Goal: Task Accomplishment & Management: Complete application form

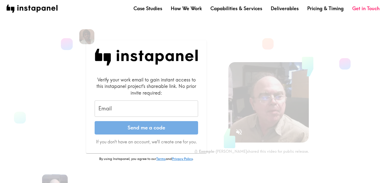
click at [136, 109] on input "Email" at bounding box center [146, 109] width 103 height 17
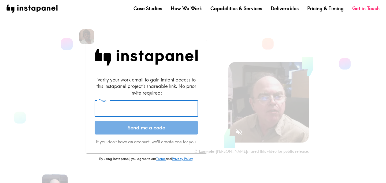
type input "kae@instapanel.com"
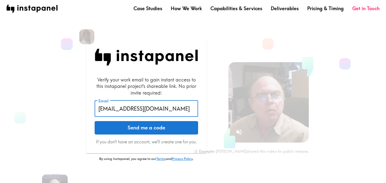
click at [132, 131] on button "Send me a code" at bounding box center [146, 127] width 103 height 13
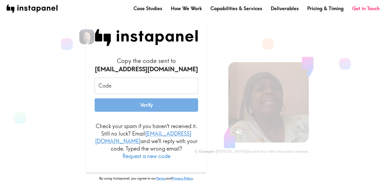
click at [138, 87] on input "Code" at bounding box center [146, 86] width 103 height 17
paste input "umB_3m7_U9r"
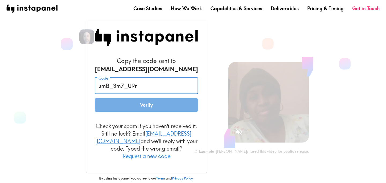
type input "umB_3m7_U9r"
click at [80, 86] on div "Copy the code sent to kae@instapanel.com Code umB_3m7_U9r Code Verify Check you…" at bounding box center [146, 116] width 147 height 190
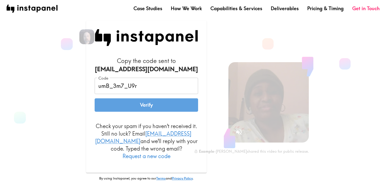
click at [121, 109] on button "Verify" at bounding box center [146, 104] width 103 height 13
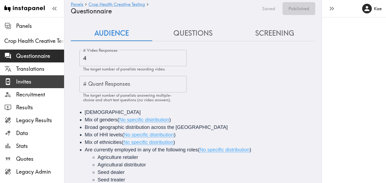
click at [28, 82] on span "Invites" at bounding box center [40, 82] width 48 height 8
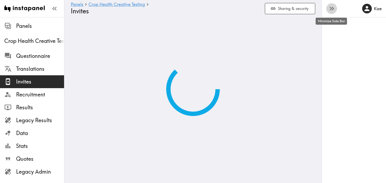
click at [331, 10] on icon "button" at bounding box center [331, 9] width 2 height 4
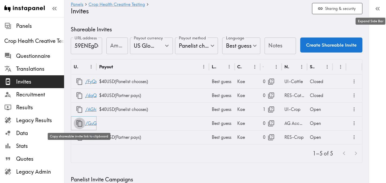
click at [79, 124] on icon "button" at bounding box center [79, 123] width 7 height 7
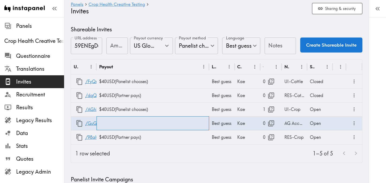
click at [145, 126] on div at bounding box center [153, 123] width 113 height 14
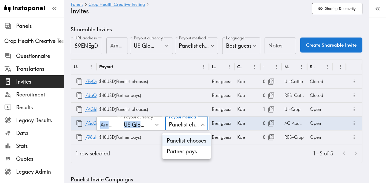
click at [191, 153] on li "Partner pays" at bounding box center [186, 151] width 48 height 11
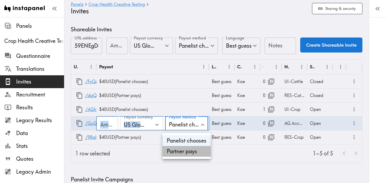
type input "Partner pays"
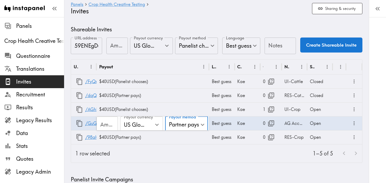
click at [178, 155] on div "1–5 of 5" at bounding box center [238, 154] width 248 height 18
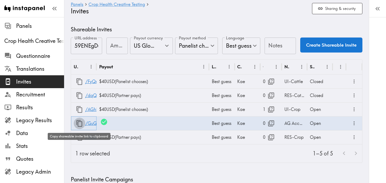
click at [79, 123] on icon "button" at bounding box center [79, 123] width 7 height 7
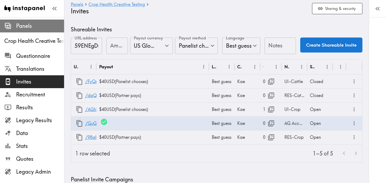
click at [38, 30] on span "Panels" at bounding box center [40, 26] width 48 height 10
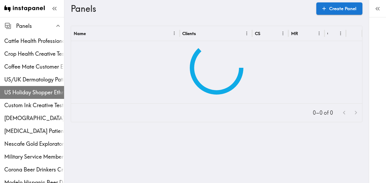
click at [39, 86] on div "US Holiday Shopper Ethnography" at bounding box center [32, 93] width 64 height 14
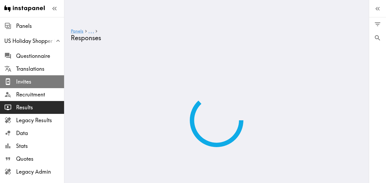
click at [25, 81] on span "Invites" at bounding box center [40, 82] width 48 height 8
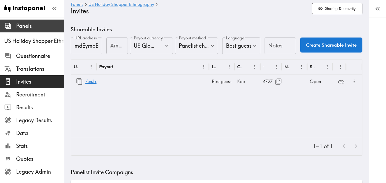
click at [28, 25] on span "Panels" at bounding box center [40, 26] width 48 height 8
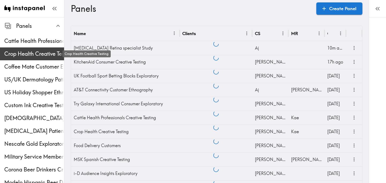
click at [30, 53] on span "Crop Health Creative Testing" at bounding box center [34, 54] width 60 height 8
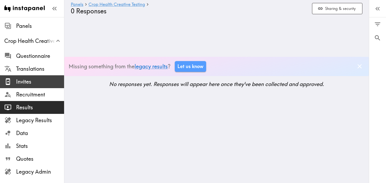
click at [35, 83] on span "Invites" at bounding box center [40, 82] width 48 height 8
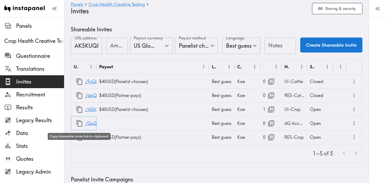
click at [79, 123] on icon "button" at bounding box center [79, 123] width 7 height 7
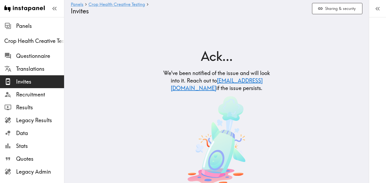
drag, startPoint x: 97, startPoint y: 68, endPoint x: 118, endPoint y: 69, distance: 20.7
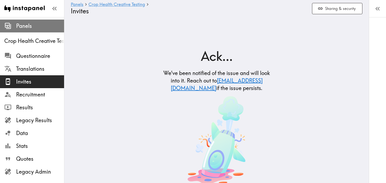
click at [34, 28] on span "Panels" at bounding box center [40, 26] width 48 height 8
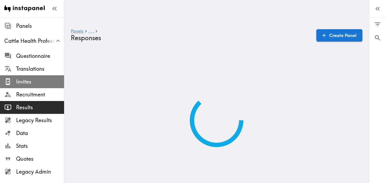
click at [41, 79] on span "Invites" at bounding box center [40, 82] width 48 height 8
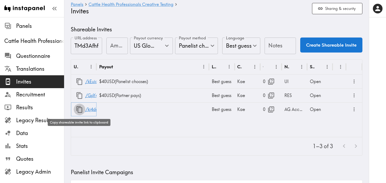
click at [76, 110] on icon "button" at bounding box center [79, 109] width 6 height 7
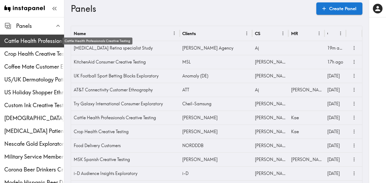
click at [21, 39] on span "Cattle Health Professionals Creative Testing" at bounding box center [34, 41] width 60 height 8
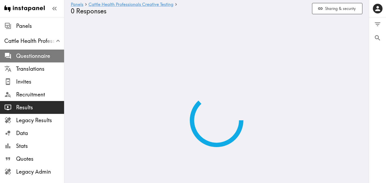
click at [26, 54] on span "Questionnaire" at bounding box center [40, 56] width 48 height 8
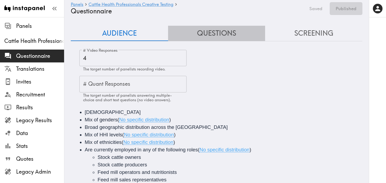
click at [228, 36] on button "Questions" at bounding box center [216, 33] width 97 height 15
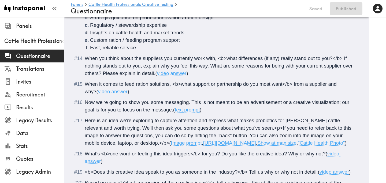
scroll to position [770, 0]
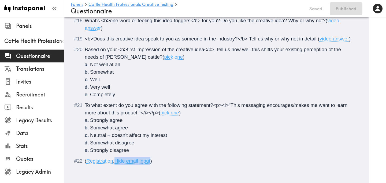
drag, startPoint x: 152, startPoint y: 161, endPoint x: 117, endPoint y: 161, distance: 34.9
click at [117, 161] on span "( Registration , Hide email input )" at bounding box center [118, 161] width 67 height 6
click at [134, 160] on div "( Registration )" at bounding box center [220, 161] width 271 height 8
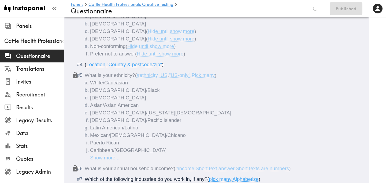
scroll to position [0, 0]
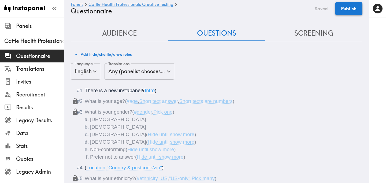
click at [353, 12] on button "Publish" at bounding box center [348, 8] width 27 height 13
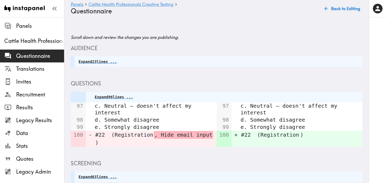
scroll to position [56, 0]
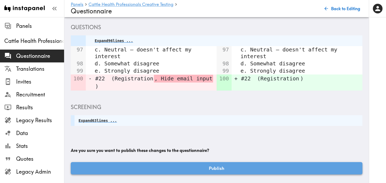
click at [200, 171] on button "Publish" at bounding box center [217, 168] width 292 height 12
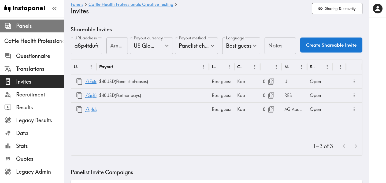
click at [30, 29] on span "Panels" at bounding box center [40, 26] width 48 height 8
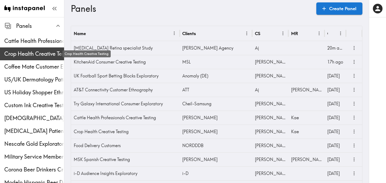
click at [32, 56] on span "Crop Health Creative Testing" at bounding box center [34, 54] width 60 height 8
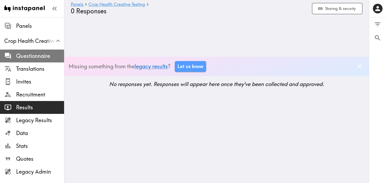
click at [21, 58] on span "Questionnaire" at bounding box center [40, 56] width 48 height 8
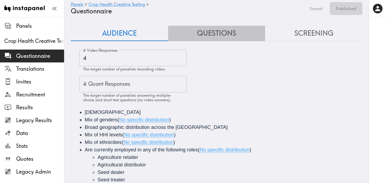
click at [233, 32] on button "Questions" at bounding box center [216, 33] width 97 height 15
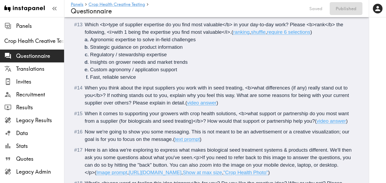
scroll to position [800, 0]
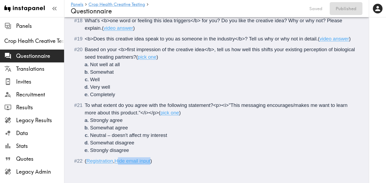
drag, startPoint x: 152, startPoint y: 162, endPoint x: 117, endPoint y: 161, distance: 34.6
click at [117, 161] on span "( Registration , Hide email input )" at bounding box center [118, 161] width 67 height 6
click at [121, 160] on div "( Registration )" at bounding box center [220, 161] width 271 height 8
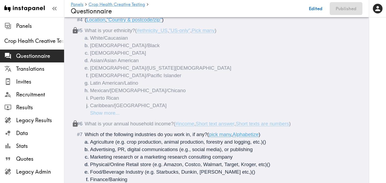
scroll to position [0, 0]
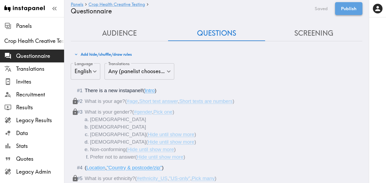
click at [346, 9] on button "Publish" at bounding box center [348, 8] width 27 height 13
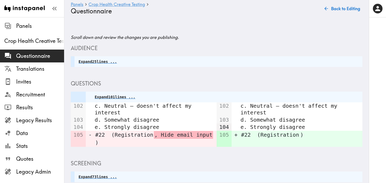
scroll to position [56, 0]
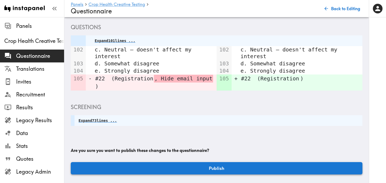
click at [202, 165] on button "Publish" at bounding box center [217, 168] width 292 height 12
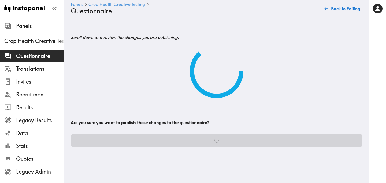
scroll to position [0, 0]
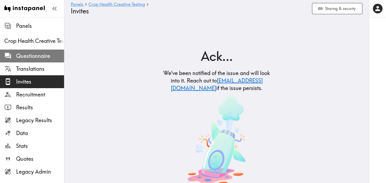
click at [44, 55] on span "Questionnaire" at bounding box center [40, 56] width 48 height 8
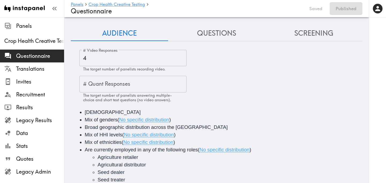
scroll to position [90, 0]
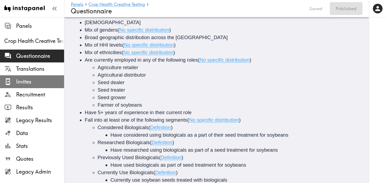
click at [35, 80] on span "Invites" at bounding box center [40, 82] width 48 height 8
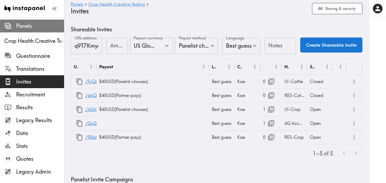
click at [30, 21] on div "Panels" at bounding box center [32, 26] width 64 height 14
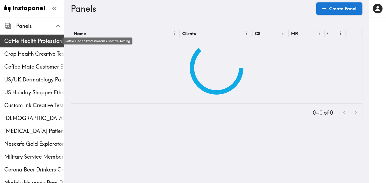
click at [39, 42] on span "Cattle Health Professionals Creative Testing" at bounding box center [34, 41] width 60 height 8
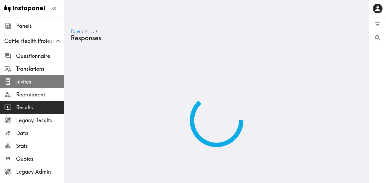
click at [41, 81] on span "Invites" at bounding box center [40, 82] width 48 height 8
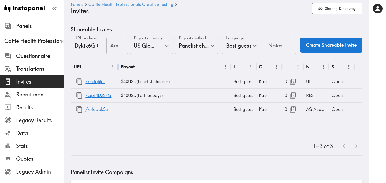
drag, startPoint x: 96, startPoint y: 68, endPoint x: 118, endPoint y: 68, distance: 21.7
click at [118, 68] on div at bounding box center [118, 66] width 3 height 15
drag, startPoint x: 96, startPoint y: 64, endPoint x: 115, endPoint y: 64, distance: 19.3
click at [115, 64] on div at bounding box center [116, 66] width 3 height 15
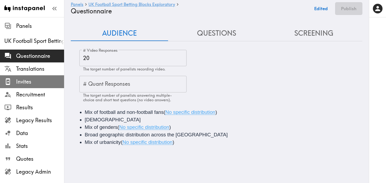
click at [38, 84] on span "Invites" at bounding box center [40, 82] width 48 height 8
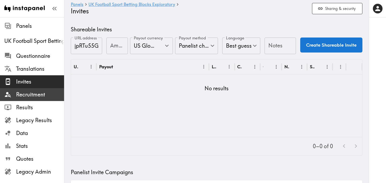
click at [42, 95] on span "Recruitment" at bounding box center [40, 95] width 48 height 8
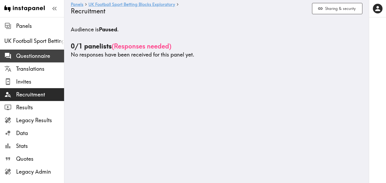
click at [47, 60] on span "Questionnaire" at bounding box center [40, 56] width 48 height 10
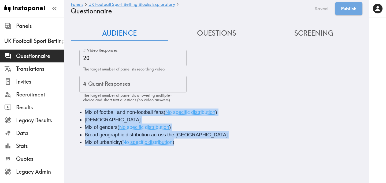
drag, startPoint x: 187, startPoint y: 143, endPoint x: 86, endPoint y: 109, distance: 106.8
click at [86, 109] on ul "Mix of football and non-football fans ( No specific distribution ) 18+ years ol…" at bounding box center [216, 128] width 279 height 38
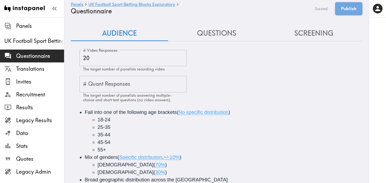
click at [223, 33] on button "Questions" at bounding box center [216, 33] width 97 height 15
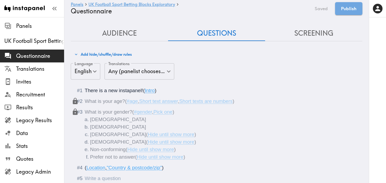
click at [309, 35] on button "Screening" at bounding box center [313, 33] width 97 height 15
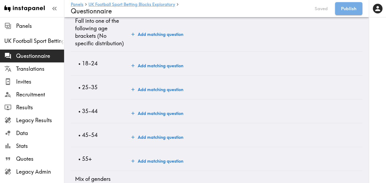
scroll to position [63, 0]
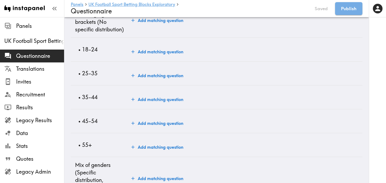
click at [151, 49] on button "Add matching question" at bounding box center [157, 51] width 56 height 11
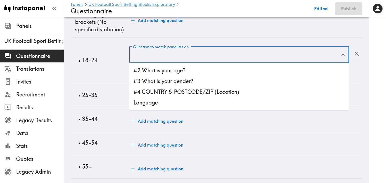
click at [154, 57] on input "Question to match panelists on" at bounding box center [235, 55] width 207 height 12
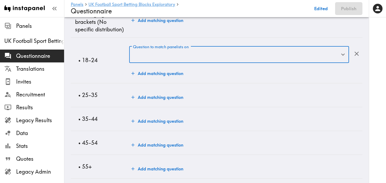
click at [154, 56] on input "Question to match panelists on" at bounding box center [235, 55] width 207 height 12
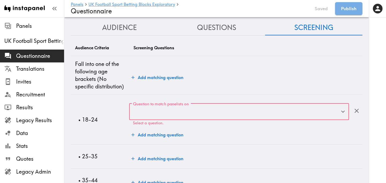
scroll to position [0, 0]
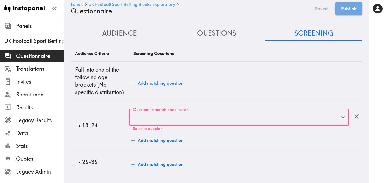
click at [212, 36] on button "Questions" at bounding box center [216, 33] width 97 height 15
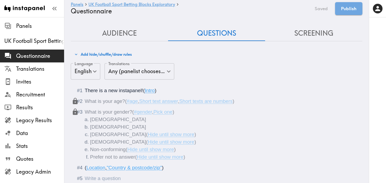
scroll to position [28, 0]
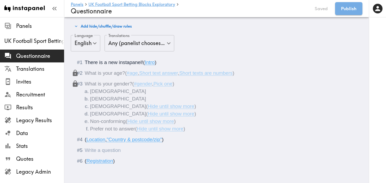
click at [85, 151] on div "Questionnaire" at bounding box center [85, 150] width 0 height 6
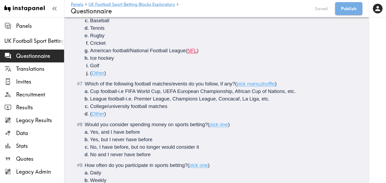
scroll to position [286, 0]
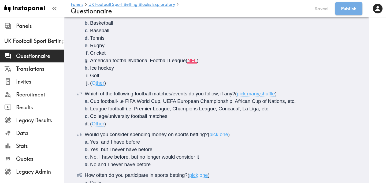
click at [210, 59] on li "American football/National Football League ( NFL )" at bounding box center [223, 61] width 266 height 8
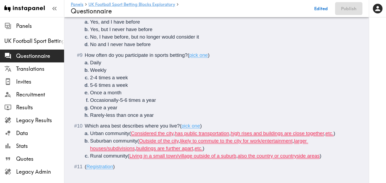
scroll to position [412, 0]
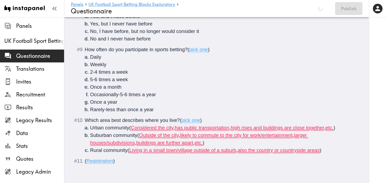
click at [344, 126] on li "Urban community ( Considered the city , has public transportation , high rises …" at bounding box center [223, 128] width 266 height 8
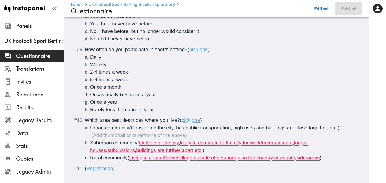
click at [214, 153] on ol "Urban community (Considered the city, has public transportation, high rises and…" at bounding box center [220, 143] width 271 height 38
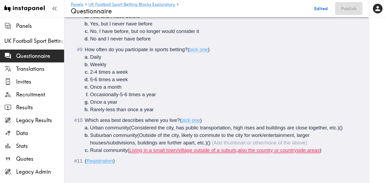
click at [329, 150] on li "Rural community ( Living in a small town/village outside of a suburb , also the…" at bounding box center [223, 151] width 266 height 8
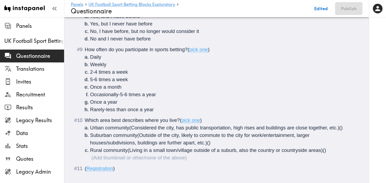
scroll to position [0, 0]
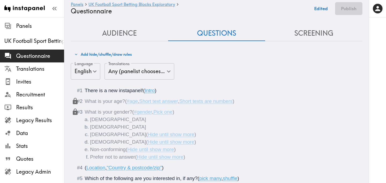
click at [303, 35] on button "Screening" at bounding box center [313, 33] width 97 height 15
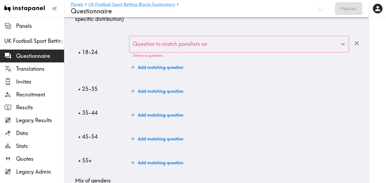
scroll to position [73, 0]
click at [182, 42] on input "Question to match panelists on" at bounding box center [235, 44] width 207 height 12
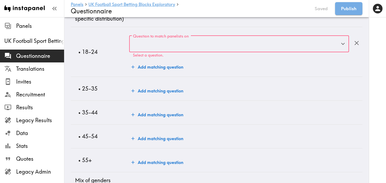
click at [163, 39] on label "Question to match panelists on" at bounding box center [161, 36] width 56 height 6
click at [163, 39] on input "Question to match panelists on" at bounding box center [235, 44] width 207 height 12
click at [153, 47] on input "Question to match panelists on" at bounding box center [235, 44] width 207 height 12
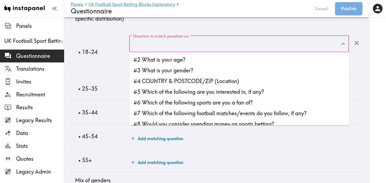
click at [163, 60] on li "#2 What is your age?" at bounding box center [239, 59] width 220 height 11
type input "#2 What is your age?"
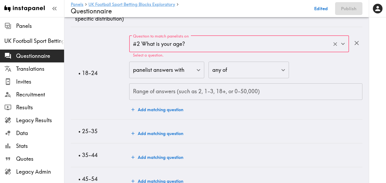
click at [162, 86] on input "Range of answers (such as 2, 1-3, 18+, or 0-50,000)" at bounding box center [245, 91] width 233 height 17
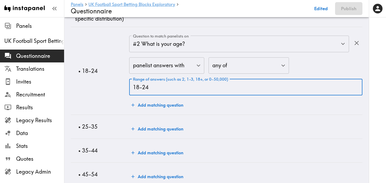
scroll to position [101, 0]
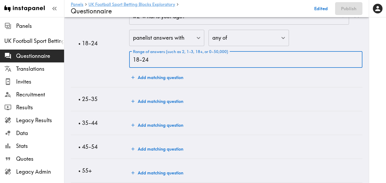
type input "18-24"
click at [154, 97] on button "Add matching question" at bounding box center [157, 101] width 56 height 11
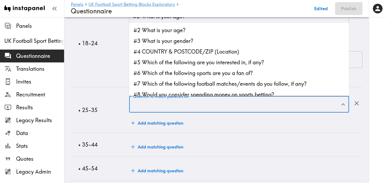
click at [163, 105] on input "Question to match panelists on" at bounding box center [235, 104] width 207 height 12
click at [186, 31] on li "#2 What is your age?" at bounding box center [239, 30] width 220 height 11
type input "#2 What is your age?"
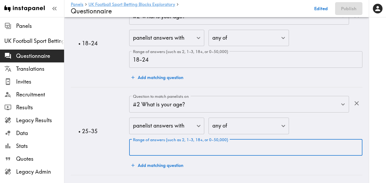
click at [168, 146] on input "Range of answers (such as 2, 1-3, 18+, or 0-50,000)" at bounding box center [245, 147] width 233 height 17
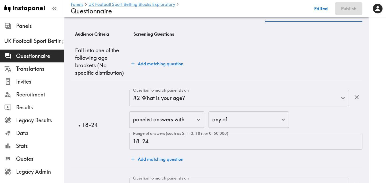
scroll to position [0, 0]
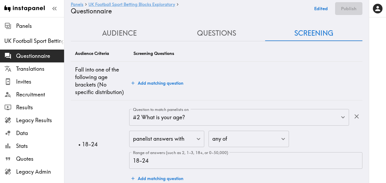
type input "25-34"
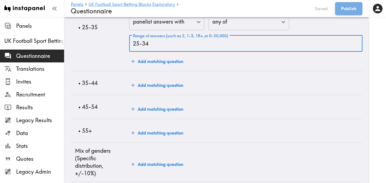
scroll to position [204, 0]
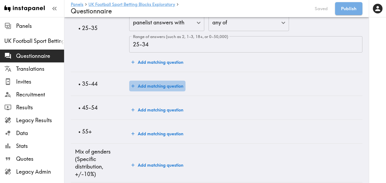
click at [159, 86] on button "Add matching question" at bounding box center [157, 86] width 56 height 11
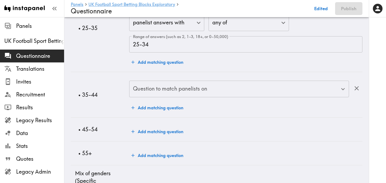
click at [159, 87] on div "Question to match panelists on Question to match panelists on" at bounding box center [239, 89] width 220 height 17
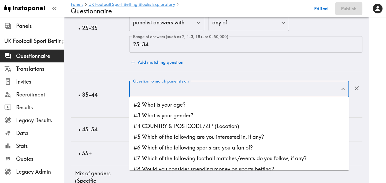
click at [162, 107] on li "#2 What is your age?" at bounding box center [239, 104] width 220 height 11
type input "#2 What is your age?"
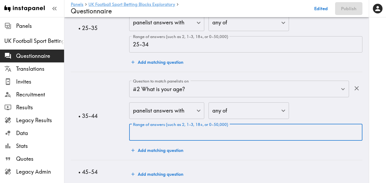
click at [151, 134] on input "Range of answers (such as 2, 1-3, 18+, or 0-50,000)" at bounding box center [245, 132] width 233 height 17
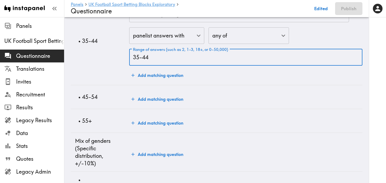
scroll to position [280, 0]
type input "35-44"
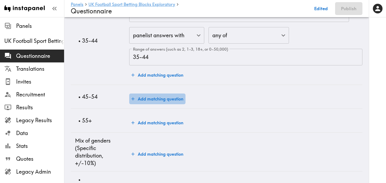
click at [165, 101] on button "Add matching question" at bounding box center [157, 99] width 56 height 11
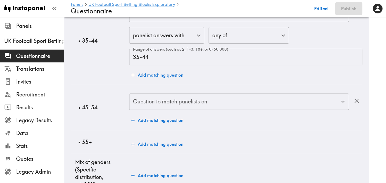
click at [165, 101] on input "Question to match panelists on" at bounding box center [235, 102] width 207 height 12
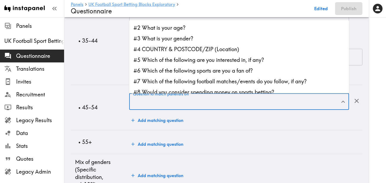
click at [184, 27] on li "#2 What is your age?" at bounding box center [239, 27] width 220 height 11
type input "#2 What is your age?"
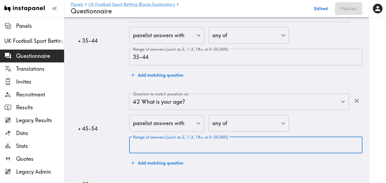
click at [157, 148] on input "Range of answers (such as 2, 1-3, 18+, or 0-50,000)" at bounding box center [245, 145] width 233 height 17
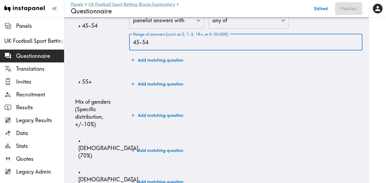
scroll to position [383, 0]
type input "45-54"
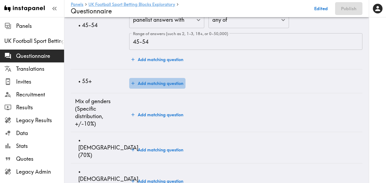
click at [167, 83] on button "Add matching question" at bounding box center [157, 83] width 56 height 11
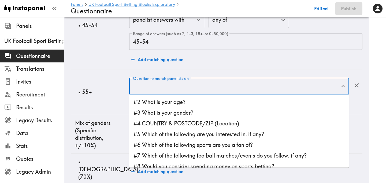
click at [166, 86] on input "Question to match panelists on" at bounding box center [235, 86] width 207 height 12
click at [173, 102] on li "#2 What is your age?" at bounding box center [239, 102] width 220 height 11
type input "#2 What is your age?"
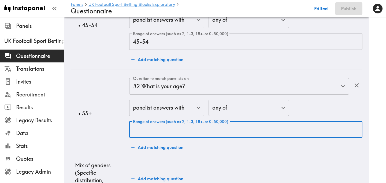
click at [153, 130] on input "Range of answers (such as 2, 1-3, 18+, or 0-50,000)" at bounding box center [245, 129] width 233 height 17
type input "55+"
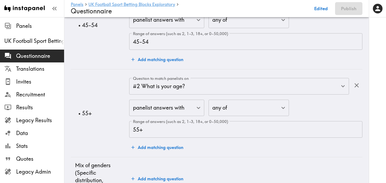
click at [117, 114] on p "• 55+" at bounding box center [101, 114] width 47 height 8
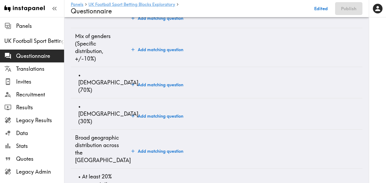
scroll to position [514, 0]
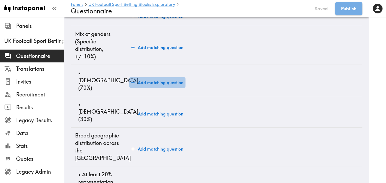
click at [159, 77] on button "Add matching question" at bounding box center [157, 82] width 56 height 11
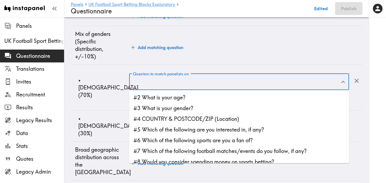
click at [160, 86] on input "Question to match panelists on" at bounding box center [235, 82] width 207 height 12
click at [171, 105] on li "#3 What is your gender?" at bounding box center [239, 108] width 220 height 11
type input "#3 What is your gender?"
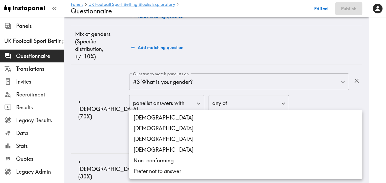
click at [154, 120] on li "[DEMOGRAPHIC_DATA]" at bounding box center [245, 117] width 233 height 11
type input "[DEMOGRAPHIC_DATA]"
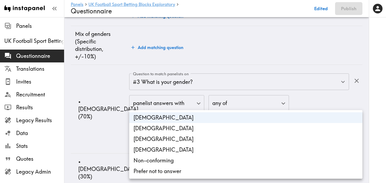
click at [112, 128] on div at bounding box center [193, 91] width 386 height 183
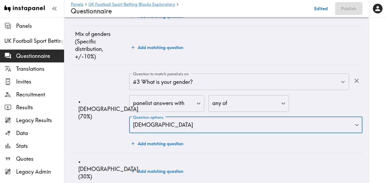
click at [112, 125] on td "• Male (70%)" at bounding box center [100, 109] width 58 height 89
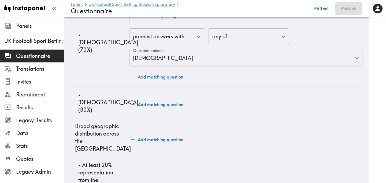
scroll to position [602, 0]
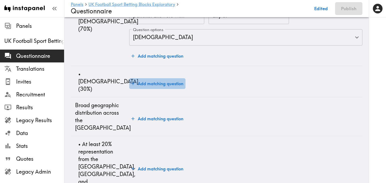
click at [161, 82] on button "Add matching question" at bounding box center [157, 83] width 56 height 11
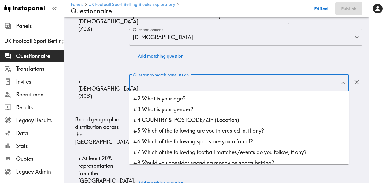
click at [161, 87] on input "Question to match panelists on" at bounding box center [235, 83] width 207 height 12
click at [164, 109] on li "#3 What is your gender?" at bounding box center [239, 109] width 220 height 11
type input "#3 What is your gender?"
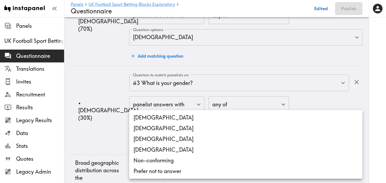
click at [151, 131] on li "[DEMOGRAPHIC_DATA]" at bounding box center [245, 128] width 233 height 11
type input "[DEMOGRAPHIC_DATA]"
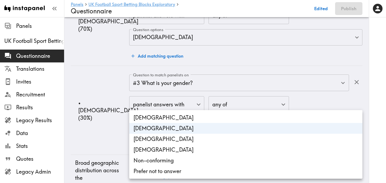
click at [96, 129] on div at bounding box center [193, 91] width 386 height 183
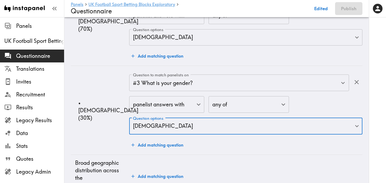
click at [103, 127] on td "• Female (30%)" at bounding box center [100, 110] width 58 height 89
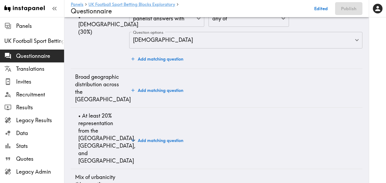
scroll to position [698, 0]
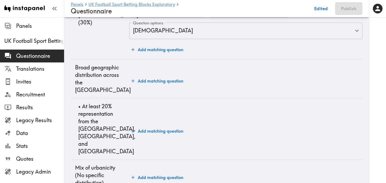
click at [153, 77] on button "Add matching question" at bounding box center [157, 81] width 56 height 11
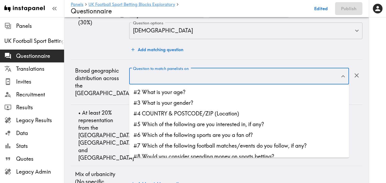
click at [168, 77] on input "Question to match panelists on" at bounding box center [235, 77] width 207 height 12
click at [189, 112] on li "#4 COUNTRY & POSTCODE/ZIP (Location)" at bounding box center [239, 113] width 220 height 11
type input "#4 COUNTRY & POSTCODE/ZIP (Location)"
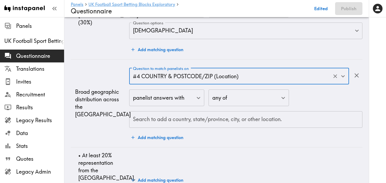
click at [185, 119] on input "Search to add a country, state/province, city, or other location." at bounding box center [246, 120] width 228 height 12
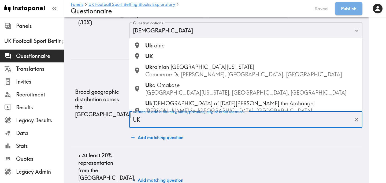
type input "U"
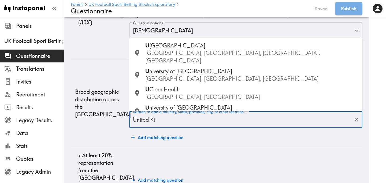
type input "United Kin"
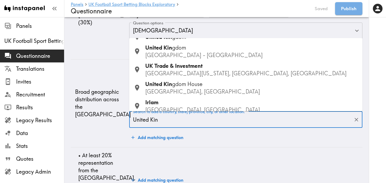
scroll to position [0, 0]
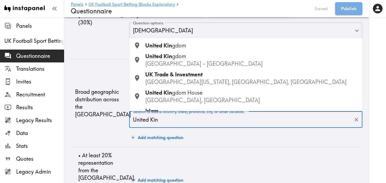
click at [205, 46] on div "United Kin gdom" at bounding box center [251, 46] width 213 height 8
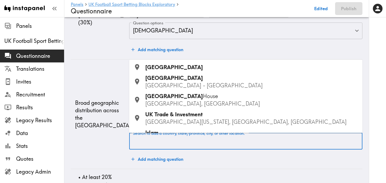
click at [187, 138] on input "Search to add a country, state/province, city, or other location." at bounding box center [246, 141] width 228 height 12
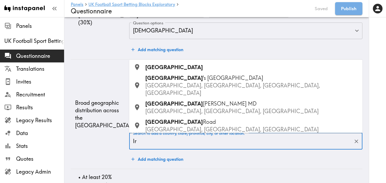
type input "I"
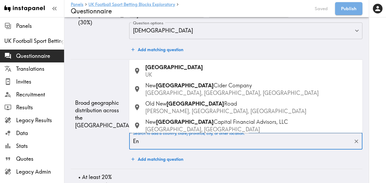
type input "E"
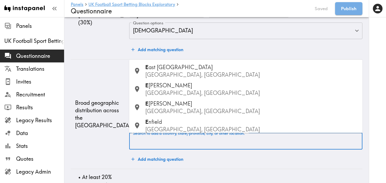
click at [106, 142] on td "Broad geographic distribution across the UK" at bounding box center [100, 114] width 58 height 110
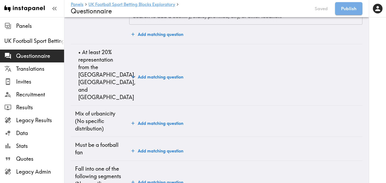
scroll to position [820, 0]
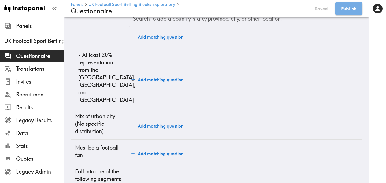
click at [147, 74] on button "Add matching question" at bounding box center [157, 79] width 56 height 11
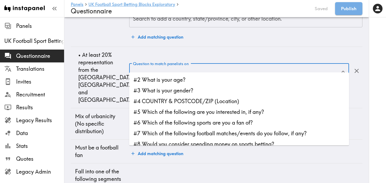
click at [167, 67] on input "Question to match panelists on" at bounding box center [235, 72] width 207 height 12
click at [182, 103] on li "#4 COUNTRY & POSTCODE/ZIP (Location)" at bounding box center [239, 101] width 220 height 11
type input "#4 COUNTRY & POSTCODE/ZIP (Location)"
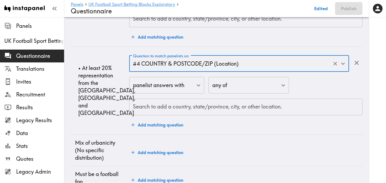
click at [172, 108] on input "Search to add a country, state/province, city, or other location." at bounding box center [246, 107] width 228 height 12
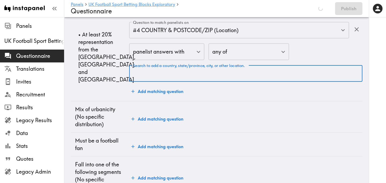
scroll to position [854, 0]
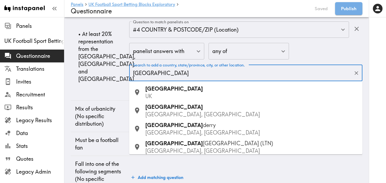
type input "London"
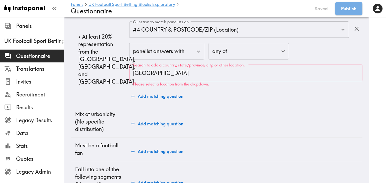
click at [113, 82] on td "• At least 20% representation from the South, Midlands, and North" at bounding box center [100, 59] width 58 height 93
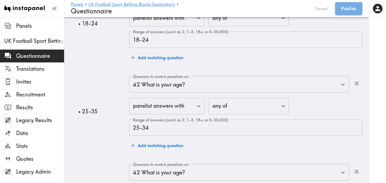
scroll to position [0, 0]
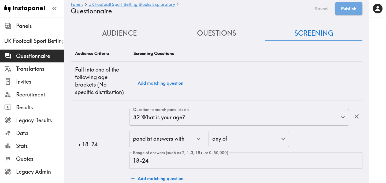
click at [128, 34] on button "Audience" at bounding box center [119, 33] width 97 height 15
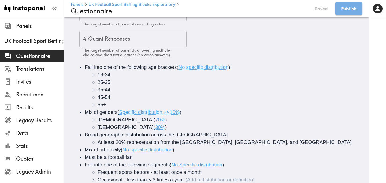
scroll to position [61, 0]
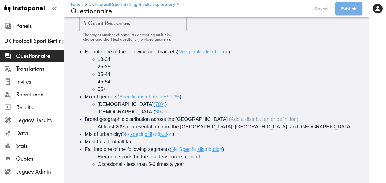
click at [182, 120] on span "Broad geographic distribution across the UK" at bounding box center [156, 119] width 143 height 6
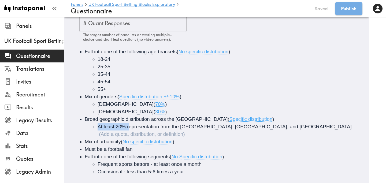
drag, startPoint x: 129, startPoint y: 127, endPoint x: 98, endPoint y: 128, distance: 30.8
click at [98, 128] on span "At least 20% representation from the South, Midlands, and North" at bounding box center [225, 127] width 254 height 6
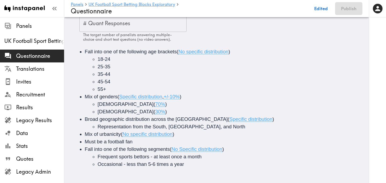
click at [216, 128] on li "Representation from the South, Midlands, and North" at bounding box center [234, 127] width 273 height 8
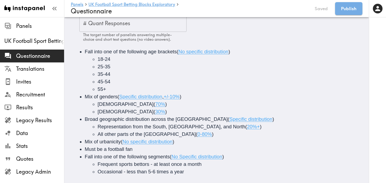
scroll to position [68, 0]
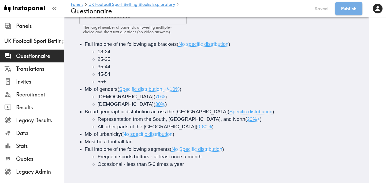
click at [198, 127] on span "0-80%" at bounding box center [205, 127] width 14 height 6
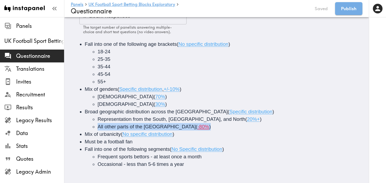
drag, startPoint x: 168, startPoint y: 128, endPoint x: 97, endPoint y: 127, distance: 71.3
click at [97, 127] on ul "Representation from the South, Midlands, and North ( 20%+ ) All other parts of …" at bounding box center [224, 123] width 279 height 15
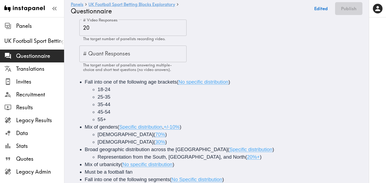
scroll to position [0, 0]
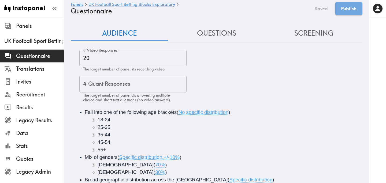
click at [234, 33] on button "Questions" at bounding box center [216, 33] width 97 height 15
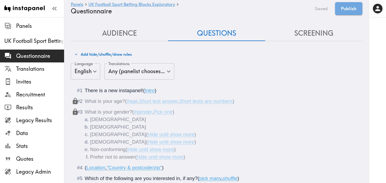
click at [309, 32] on button "Screening" at bounding box center [313, 33] width 97 height 15
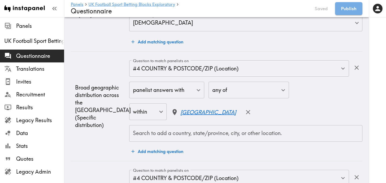
scroll to position [741, 0]
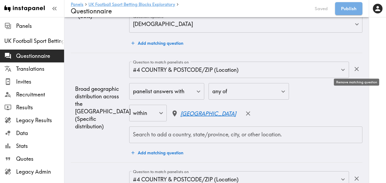
click at [358, 68] on icon "button" at bounding box center [356, 68] width 7 height 7
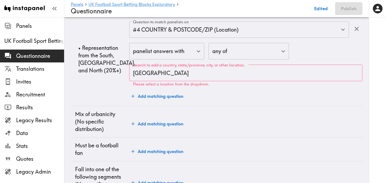
scroll to position [835, 0]
click at [179, 67] on input "London" at bounding box center [242, 73] width 220 height 12
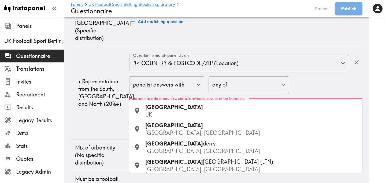
scroll to position [801, 0]
click at [172, 113] on p "UK" at bounding box center [251, 115] width 213 height 8
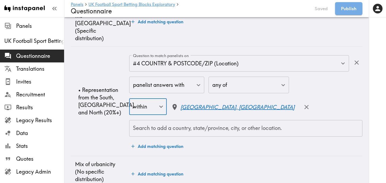
click at [173, 123] on input "Search to add a country, state/province, city, or other location." at bounding box center [246, 129] width 228 height 12
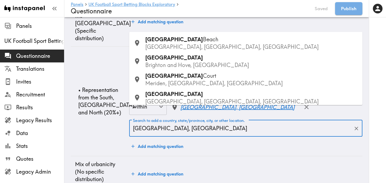
type input "Brighton, UK"
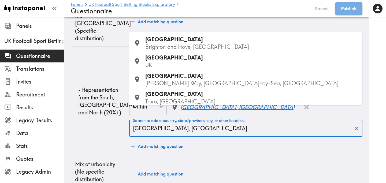
click at [180, 61] on div "Brighton UK" at bounding box center [251, 61] width 213 height 15
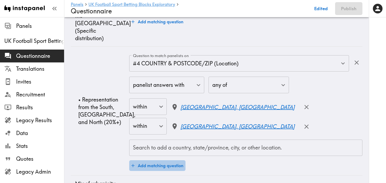
click at [176, 160] on button "Add matching question" at bounding box center [157, 165] width 56 height 11
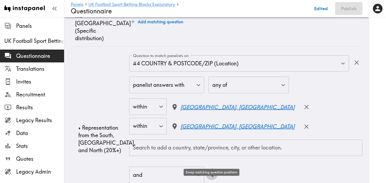
click at [214, 171] on icon "button" at bounding box center [211, 174] width 7 height 7
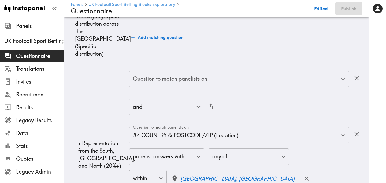
scroll to position [785, 0]
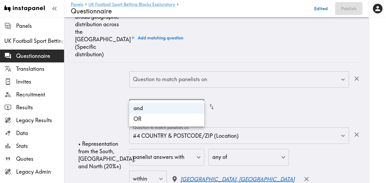
click at [179, 115] on li "OR" at bounding box center [166, 119] width 75 height 11
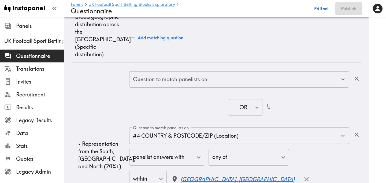
click at [172, 74] on input "Question to match panelists on" at bounding box center [235, 80] width 207 height 12
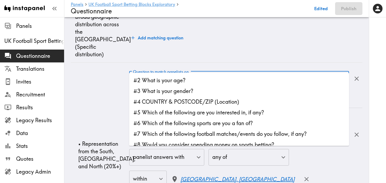
click at [196, 103] on li "#4 COUNTRY & POSTCODE/ZIP (Location)" at bounding box center [239, 102] width 220 height 11
type input "#4 COUNTRY & POSTCODE/ZIP (Location)"
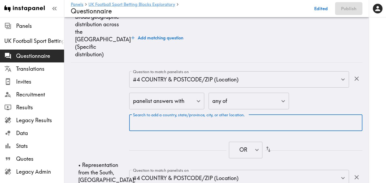
click at [185, 117] on input "Search to add a country, state/province, city, or other location." at bounding box center [246, 123] width 228 height 12
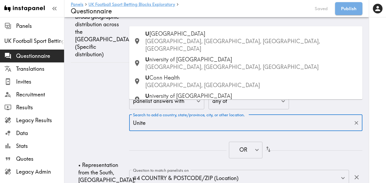
type input "United"
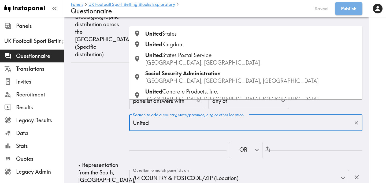
click at [189, 41] on div "United Kingdom" at bounding box center [251, 45] width 213 height 8
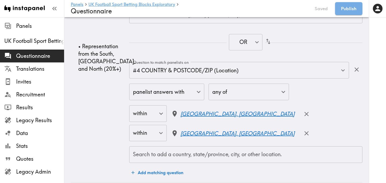
scroll to position [929, 0]
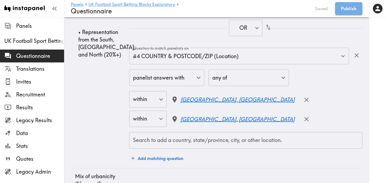
click at [152, 135] on input "Search to add a country, state/province, city, or other location." at bounding box center [246, 141] width 228 height 12
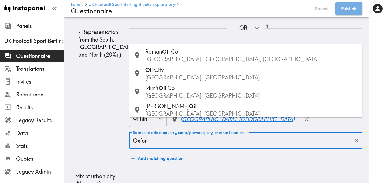
type input "Oxford"
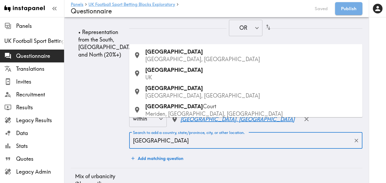
click at [176, 71] on div "Oxford UK" at bounding box center [251, 73] width 213 height 15
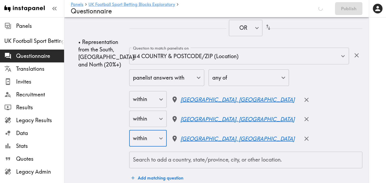
click at [199, 154] on input "Search to add a country, state/province, city, or other location." at bounding box center [246, 160] width 228 height 12
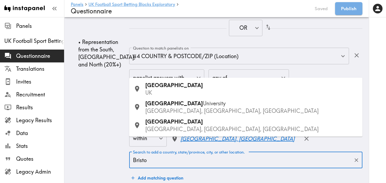
type input "Bristol"
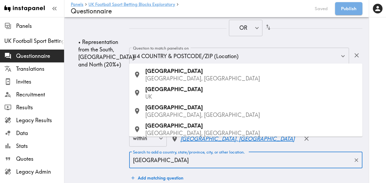
click at [188, 95] on p "UK" at bounding box center [251, 97] width 213 height 8
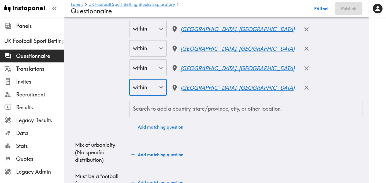
scroll to position [1000, 0]
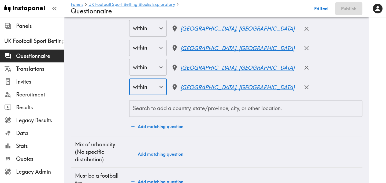
click at [188, 103] on input "Search to add a country, state/province, city, or other location." at bounding box center [246, 109] width 228 height 12
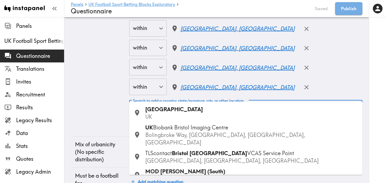
type input "Southa"
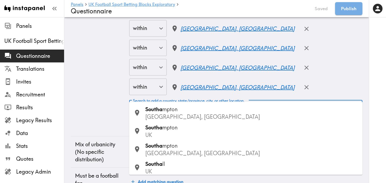
click at [184, 128] on div "Southa mpton UK" at bounding box center [251, 131] width 213 height 15
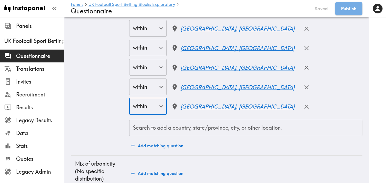
click at [156, 120] on div "Search to add a country, state/province, city, or other location. Search to add…" at bounding box center [245, 128] width 233 height 17
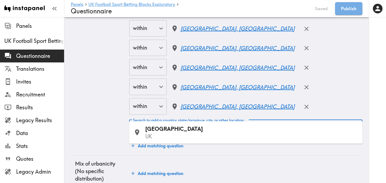
type input "Salis"
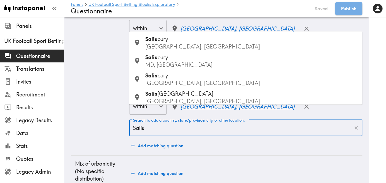
click at [166, 42] on span "bury" at bounding box center [162, 38] width 11 height 7
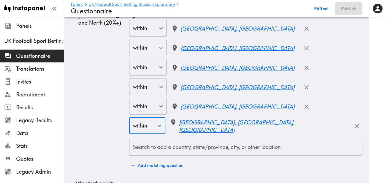
click at [353, 123] on icon "button" at bounding box center [356, 126] width 7 height 7
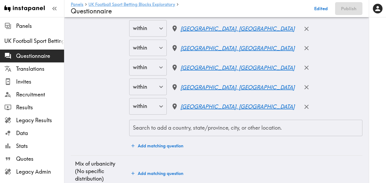
click at [175, 122] on input "Search to add a country, state/province, city, or other location." at bounding box center [246, 128] width 228 height 12
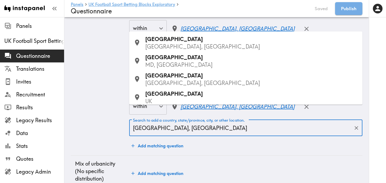
type input "Salisbury, UK"
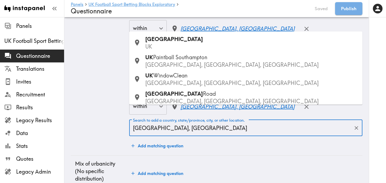
click at [168, 44] on p "UK" at bounding box center [251, 47] width 213 height 8
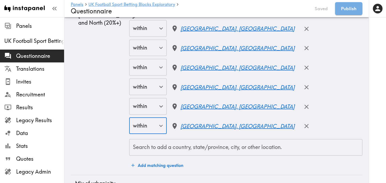
click at [165, 142] on input "Search to add a country, state/province, city, or other location." at bounding box center [246, 148] width 228 height 12
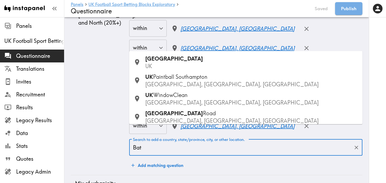
type input "Bath"
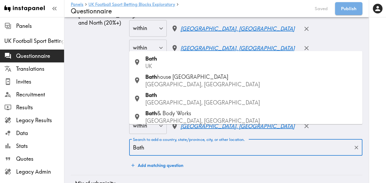
click at [169, 64] on p "UK" at bounding box center [251, 66] width 213 height 8
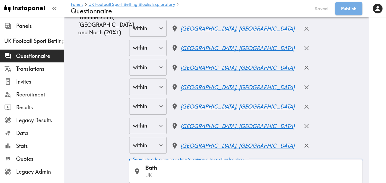
click at [174, 161] on input "Search to add a country, state/province, city, or other location." at bounding box center [246, 167] width 228 height 12
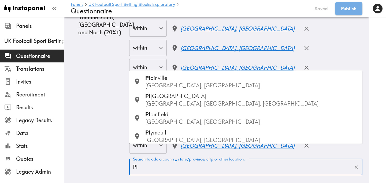
type input "Ply"
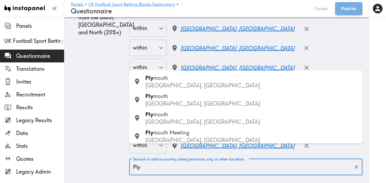
click at [190, 79] on div "Ply mouth CT, USA" at bounding box center [251, 81] width 213 height 15
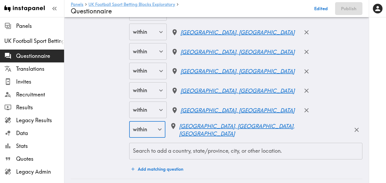
scroll to position [1041, 0]
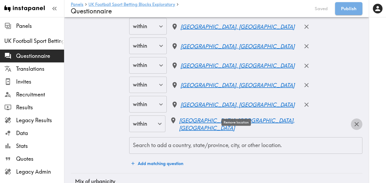
click at [353, 121] on icon "button" at bounding box center [356, 124] width 7 height 7
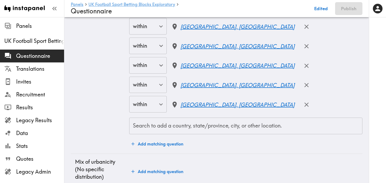
click at [180, 120] on input "Search to add a country, state/province, city, or other location." at bounding box center [246, 126] width 228 height 12
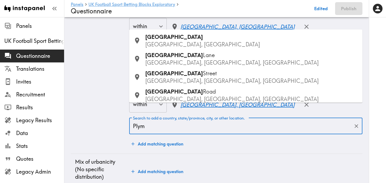
type input "Plymo"
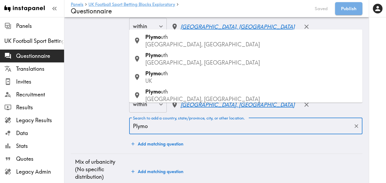
click at [192, 82] on p "UK" at bounding box center [251, 81] width 213 height 8
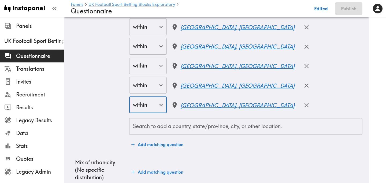
scroll to position [1061, 0]
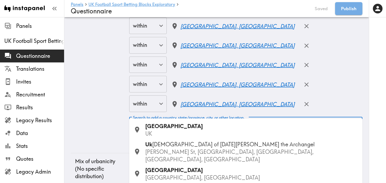
click at [171, 120] on input "Search to add a country, state/province, city, or other location." at bounding box center [246, 126] width 228 height 12
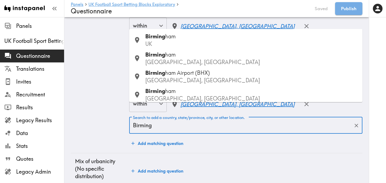
type input "Birmingh"
click at [193, 40] on p "UK" at bounding box center [251, 44] width 213 height 8
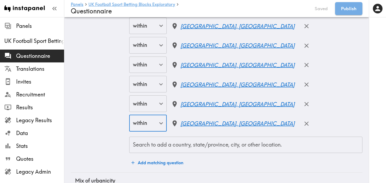
click at [171, 139] on input "Search to add a country, state/province, city, or other location." at bounding box center [246, 145] width 228 height 12
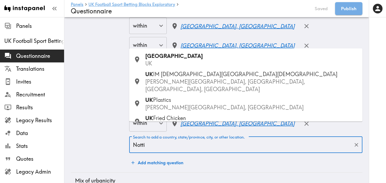
type input "Nottin"
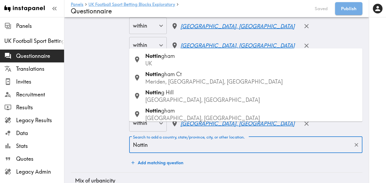
click at [193, 57] on div "Nottin gham UK" at bounding box center [251, 59] width 213 height 15
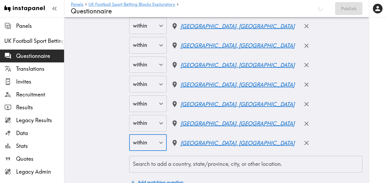
click at [153, 158] on input "Search to add a country, state/province, city, or other location." at bounding box center [246, 164] width 228 height 12
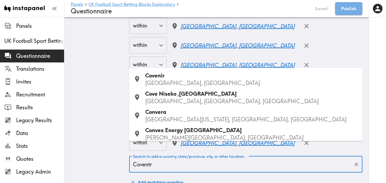
type input "Coventry"
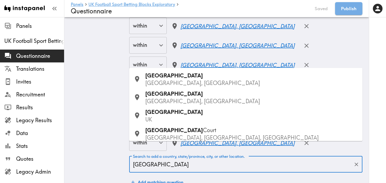
click at [170, 118] on p "UK" at bounding box center [251, 120] width 213 height 8
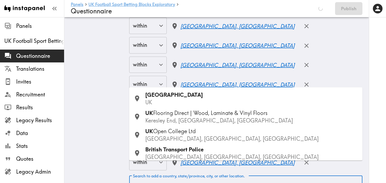
click at [154, 178] on input "Search to add a country, state/province, city, or other location." at bounding box center [246, 184] width 228 height 12
type input "Wolv"
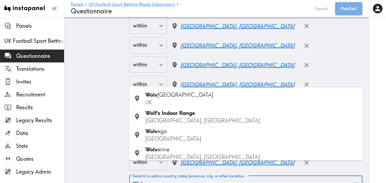
click at [182, 94] on span "erhampton" at bounding box center [185, 94] width 56 height 7
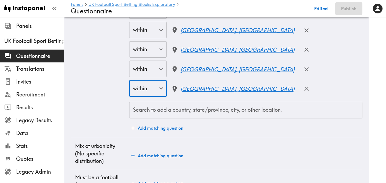
scroll to position [1162, 0]
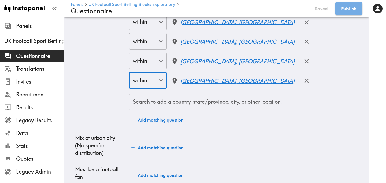
click at [153, 96] on input "Search to add a country, state/province, city, or other location." at bounding box center [246, 102] width 228 height 12
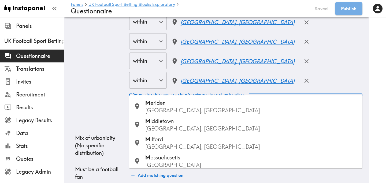
type input "Manches"
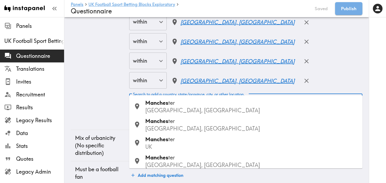
click at [166, 147] on p "UK" at bounding box center [251, 147] width 213 height 8
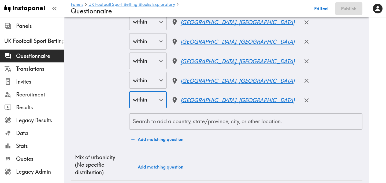
click at [173, 116] on input "Search to add a country, state/province, city, or other location." at bounding box center [246, 122] width 228 height 12
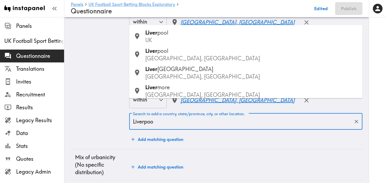
type input "Liverpool"
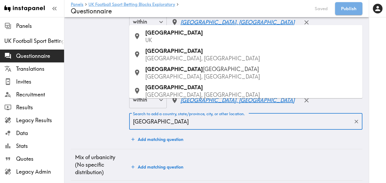
click at [188, 35] on div "Liverpool UK" at bounding box center [251, 36] width 213 height 15
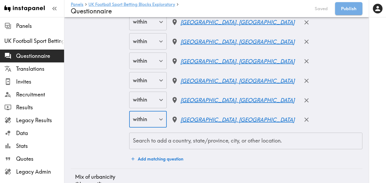
click at [151, 135] on input "Search to add a country, state/province, city, or other location." at bounding box center [246, 141] width 228 height 12
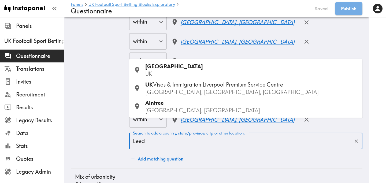
type input "Leeds"
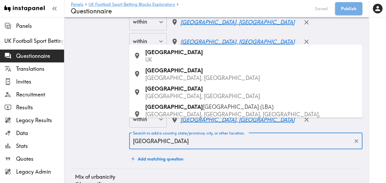
click at [183, 57] on p "UK" at bounding box center [251, 60] width 213 height 8
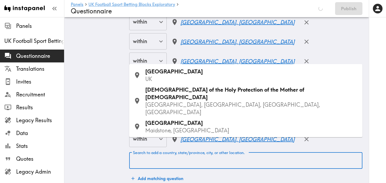
click at [164, 155] on input "Search to add a country, state/province, city, or other location." at bounding box center [246, 161] width 228 height 12
type input "Sheffield"
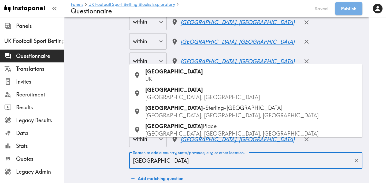
click at [191, 75] on div "Sheffield UK" at bounding box center [251, 75] width 213 height 15
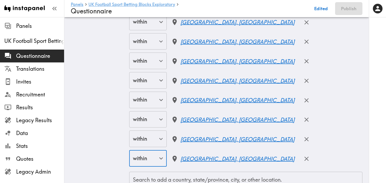
click at [162, 172] on div "Search to add a country, state/province, city, or other location. Search to add…" at bounding box center [245, 180] width 233 height 17
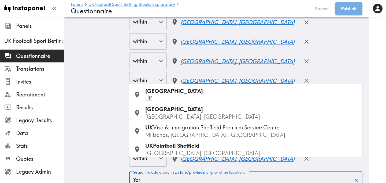
type input "York"
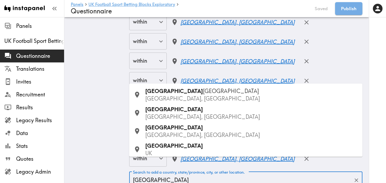
click at [164, 149] on div "York UK" at bounding box center [251, 149] width 213 height 15
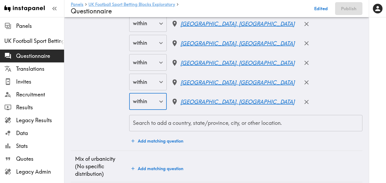
scroll to position [1241, 0]
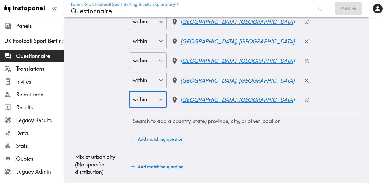
click at [148, 113] on div "Search to add a country, state/province, city, or other location." at bounding box center [245, 121] width 233 height 17
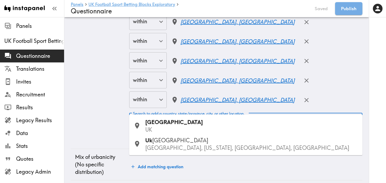
type input "Newcastle"
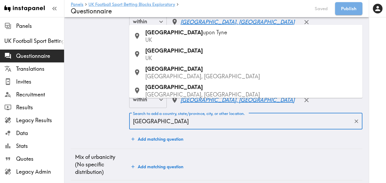
click at [182, 55] on p "UK" at bounding box center [251, 58] width 213 height 8
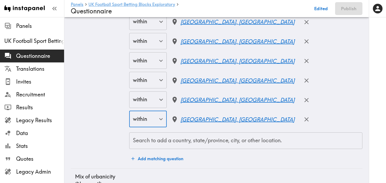
click at [168, 135] on input "Search to add a country, state/province, city, or other location." at bounding box center [246, 141] width 228 height 12
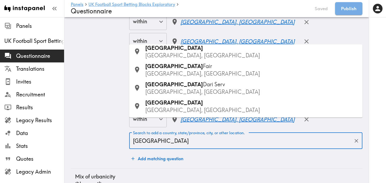
scroll to position [0, 0]
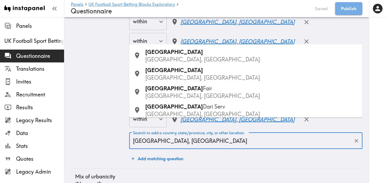
type input "Durham, UK"
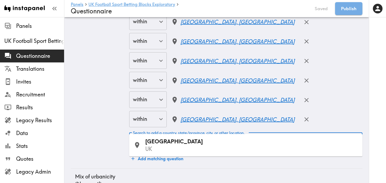
click at [176, 143] on div "Durham UK" at bounding box center [251, 145] width 213 height 15
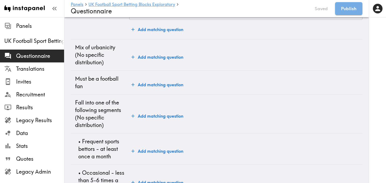
scroll to position [1390, 0]
click at [158, 79] on button "Add matching question" at bounding box center [157, 84] width 56 height 11
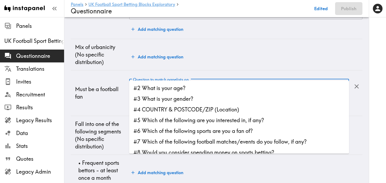
click at [160, 82] on input "Question to match panelists on" at bounding box center [235, 88] width 207 height 12
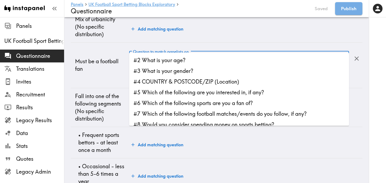
click at [177, 119] on li "#7 Which of the following football matches/events do you follow, if any?" at bounding box center [239, 114] width 220 height 11
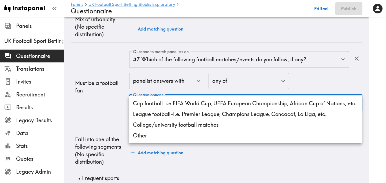
click at [106, 85] on div at bounding box center [193, 91] width 386 height 183
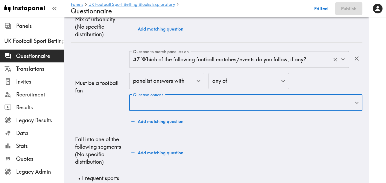
click at [180, 54] on input "#7 Which of the following football matches/events do you follow, if any?" at bounding box center [232, 60] width 200 height 12
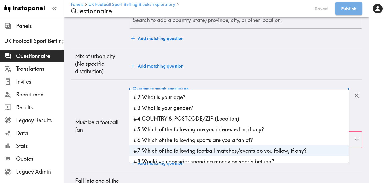
click at [175, 131] on li "#5 Which of the following are you interested in, if any?" at bounding box center [239, 129] width 220 height 11
type input "#5 Which of the following are you interested in, if any?"
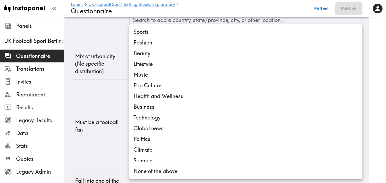
click at [164, 34] on li "Sports" at bounding box center [245, 32] width 233 height 11
type input "2faee6e8-de75-4091-9eac-1a142e20b5f9"
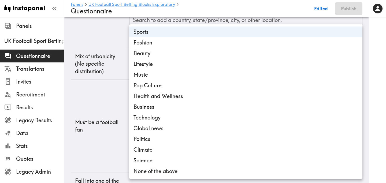
click at [91, 126] on div at bounding box center [193, 91] width 386 height 183
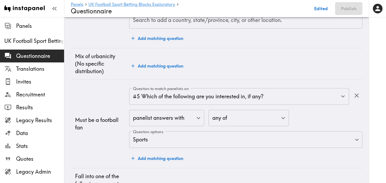
click at [152, 153] on button "Add matching question" at bounding box center [157, 158] width 56 height 11
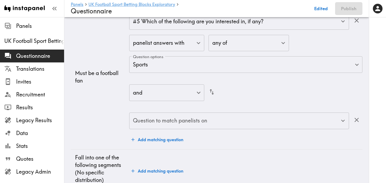
scroll to position [1458, 0]
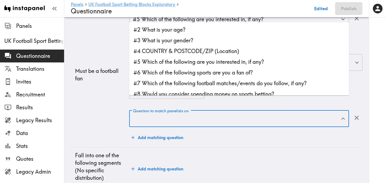
click at [168, 113] on input "Question to match panelists on" at bounding box center [235, 119] width 207 height 12
click at [181, 70] on li "#6 Which of the following sports are you a fan of?" at bounding box center [239, 72] width 220 height 11
type input "#6 Which of the following sports are you a fan of?"
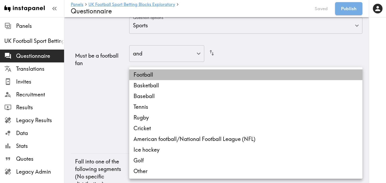
click at [154, 75] on li "Football" at bounding box center [245, 74] width 233 height 11
type input "c17e443b-cf19-4d10-b9f7-54713ebf6453"
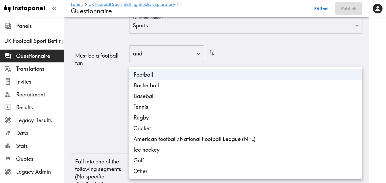
click at [95, 98] on div at bounding box center [193, 91] width 386 height 183
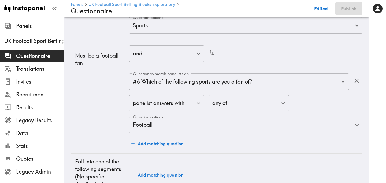
click at [143, 138] on button "Add matching question" at bounding box center [157, 143] width 56 height 11
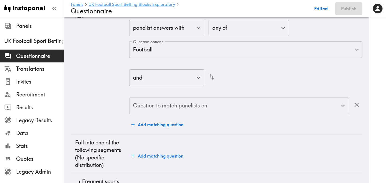
scroll to position [1534, 0]
click at [161, 100] on input "Question to match panelists on" at bounding box center [235, 106] width 207 height 12
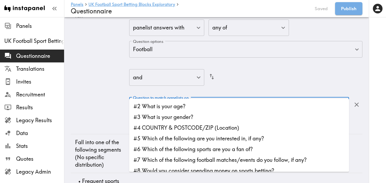
click at [178, 155] on li "#7 Which of the following football matches/events do you follow, if any?" at bounding box center [239, 160] width 220 height 11
type input "#7 Which of the following football matches/events do you follow, if any?"
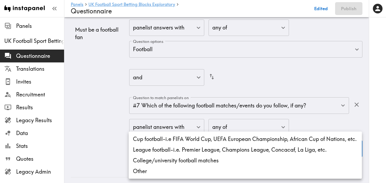
click at [162, 138] on li "Cup football-i.e FIFA World Cup, UEFA European Championship, African Cup of Nat…" at bounding box center [245, 139] width 233 height 11
type input "2a045abf-11b9-46f6-bcab-26bf4b1bc80d"
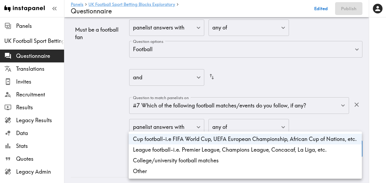
click at [106, 109] on div at bounding box center [193, 91] width 386 height 183
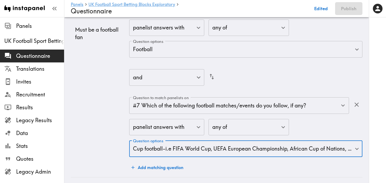
click at [105, 105] on td "Must be a football fan" at bounding box center [100, 34] width 58 height 288
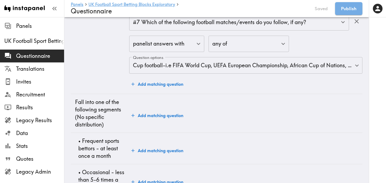
scroll to position [1660, 0]
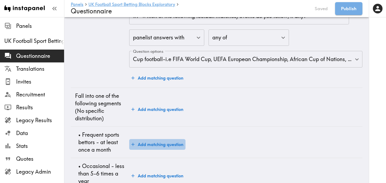
click at [146, 139] on button "Add matching question" at bounding box center [157, 144] width 56 height 11
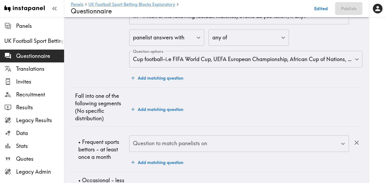
click at [168, 138] on input "Question to match panelists on" at bounding box center [235, 144] width 207 height 12
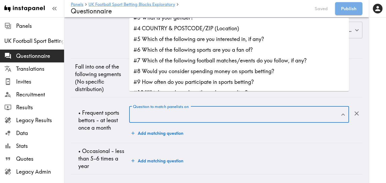
scroll to position [1637, 0]
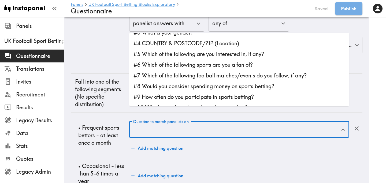
click at [187, 88] on li "#8 Would you consider spending money on sports betting?" at bounding box center [239, 86] width 220 height 11
type input "#8 Would you consider spending money on sports betting?"
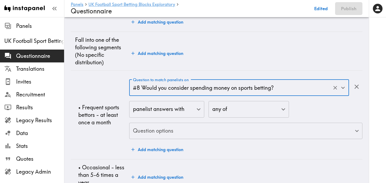
scroll to position [1680, 0]
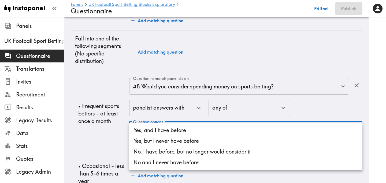
click at [173, 128] on li "Yes, and I have before" at bounding box center [245, 130] width 233 height 11
type input "81835b67-80a2-4d47-a01e-d96b137391d3"
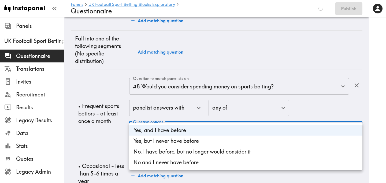
click at [105, 120] on div at bounding box center [193, 91] width 386 height 183
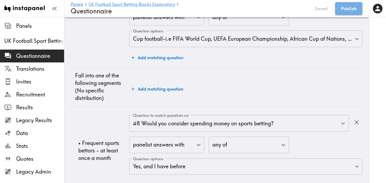
click at [109, 117] on td "• Frequent sports bettors - at least once a month" at bounding box center [100, 150] width 58 height 89
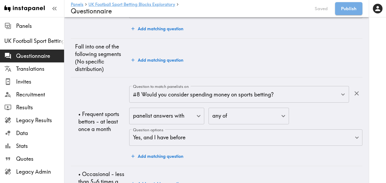
scroll to position [1717, 0]
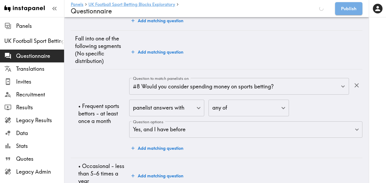
click at [161, 143] on button "Add matching question" at bounding box center [157, 148] width 56 height 11
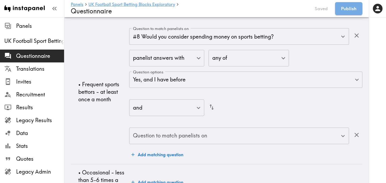
scroll to position [1731, 0]
click at [180, 129] on input "Question to match panelists on" at bounding box center [235, 135] width 207 height 12
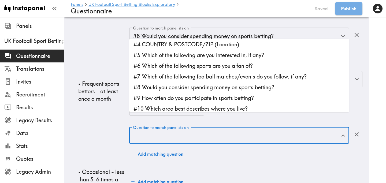
scroll to position [25, 0]
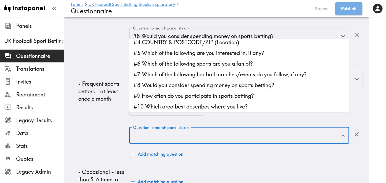
click at [193, 98] on li "#9 How often do you participate in sports betting?" at bounding box center [239, 96] width 220 height 11
type input "#9 How often do you participate in sports betting?"
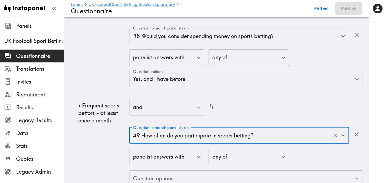
scroll to position [1780, 0]
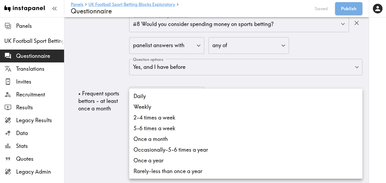
click at [96, 121] on div at bounding box center [193, 91] width 386 height 183
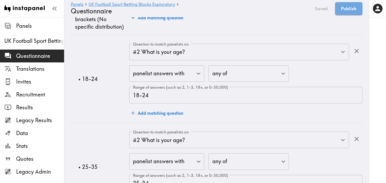
scroll to position [0, 0]
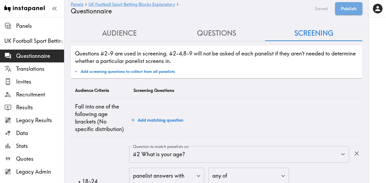
click at [132, 32] on button "Audience" at bounding box center [119, 33] width 97 height 15
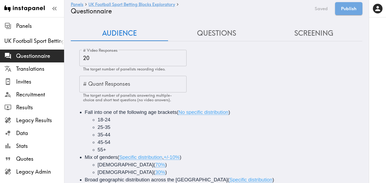
scroll to position [61, 0]
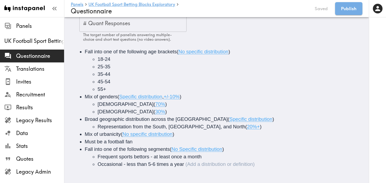
click at [187, 164] on li "Occasional - less than 5-6 times a year" at bounding box center [234, 165] width 273 height 8
click at [98, 157] on span "Frequent sports bettors - at least once a month" at bounding box center [150, 157] width 104 height 6
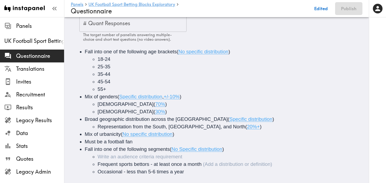
click at [100, 154] on li "Audience" at bounding box center [234, 157] width 273 height 8
click at [119, 158] on span "Regular Bettors" at bounding box center [115, 157] width 35 height 6
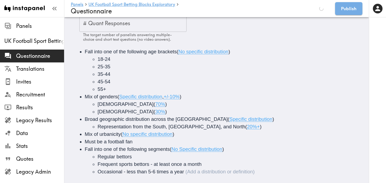
click at [124, 173] on span "Occasional - less than 5-6 times a year" at bounding box center [141, 172] width 86 height 6
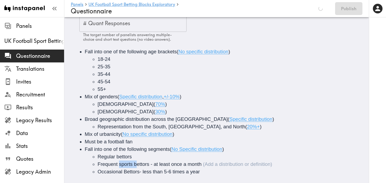
drag, startPoint x: 136, startPoint y: 165, endPoint x: 119, endPoint y: 165, distance: 16.6
click at [119, 165] on span "Frequent sports bettors - at least once a month" at bounding box center [150, 164] width 104 height 6
click at [117, 158] on span "Regular bettors" at bounding box center [115, 157] width 34 height 6
click at [124, 173] on span "Occasional Bettors- less than 5-6 times a year" at bounding box center [149, 172] width 102 height 6
click at [148, 157] on li "Regular Sports bettors" at bounding box center [234, 157] width 273 height 8
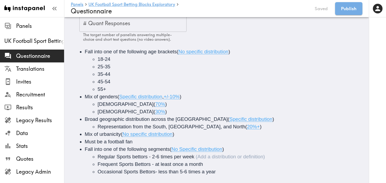
click at [182, 157] on span "Regular Sports bettors - 2-6 times per week" at bounding box center [146, 157] width 97 height 6
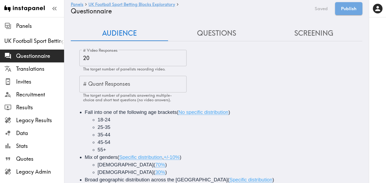
drag, startPoint x: 300, startPoint y: 38, endPoint x: 294, endPoint y: 43, distance: 7.8
click at [300, 38] on button "Screening" at bounding box center [313, 33] width 97 height 15
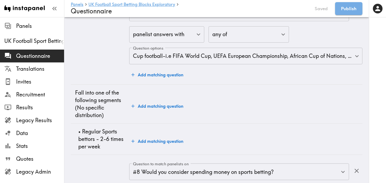
scroll to position [1665, 0]
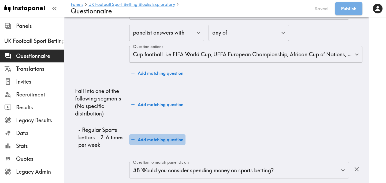
click at [169, 134] on button "Add matching question" at bounding box center [157, 139] width 56 height 11
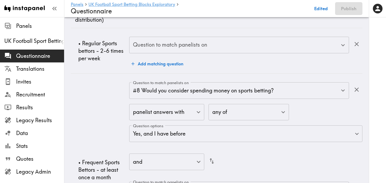
scroll to position [1760, 0]
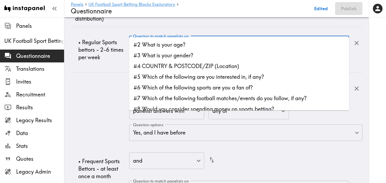
click at [179, 38] on input "Question to match panelists on" at bounding box center [235, 44] width 207 height 12
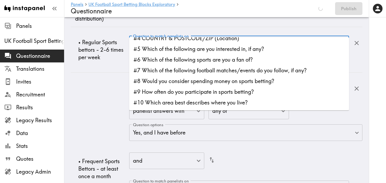
scroll to position [31, 0]
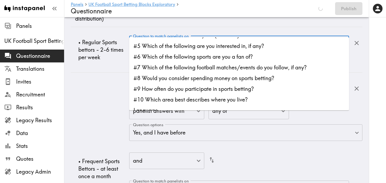
click at [195, 80] on li "#8 Would you consider spending money on sports betting?" at bounding box center [239, 78] width 220 height 11
type input "#8 Would you consider spending money on sports betting?"
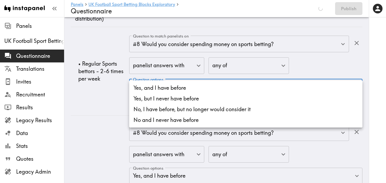
click at [177, 85] on li "Yes, and I have before" at bounding box center [245, 88] width 233 height 11
type input "81835b67-80a2-4d47-a01e-d96b137391d3"
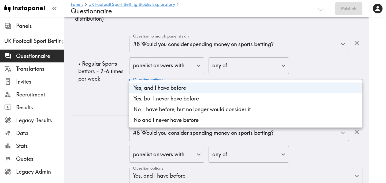
click at [110, 76] on div at bounding box center [193, 91] width 386 height 183
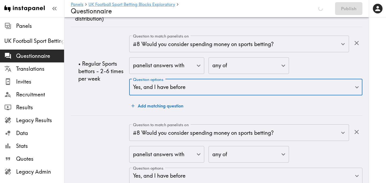
click at [112, 77] on td "• Regular Sports bettors - 2-6 times per week" at bounding box center [100, 71] width 58 height 89
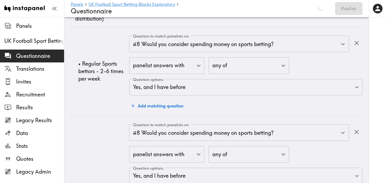
click at [165, 101] on button "Add matching question" at bounding box center [157, 106] width 56 height 11
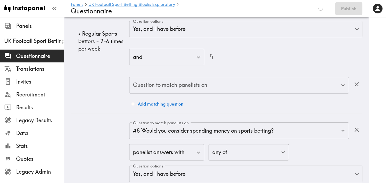
click at [180, 79] on input "Question to match panelists on" at bounding box center [235, 85] width 207 height 12
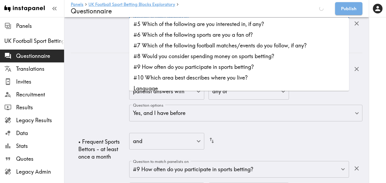
scroll to position [34, 0]
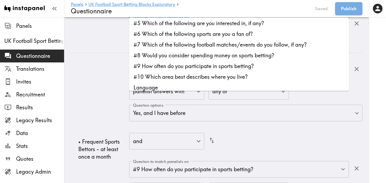
click at [190, 70] on li "#9 How often do you participate in sports betting?" at bounding box center [239, 66] width 220 height 11
type input "#9 How often do you participate in sports betting?"
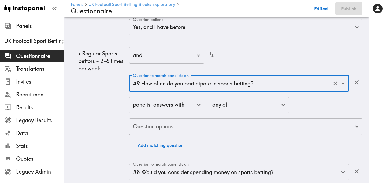
scroll to position [1782, 0]
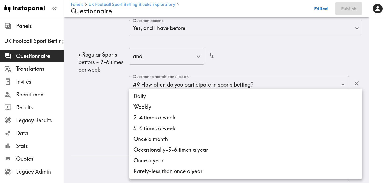
click at [175, 116] on li "2-4 times a week" at bounding box center [245, 117] width 233 height 11
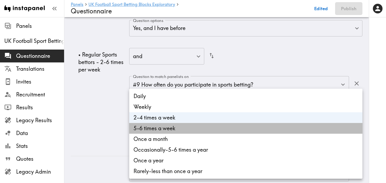
click at [177, 124] on li "5-6 times a week" at bounding box center [245, 128] width 233 height 11
type input "8fa6acf0-d70b-43f6-a5f0-4b5e6f5de1de,ed3a622d-d665-41d7-a361-08b17de1775f"
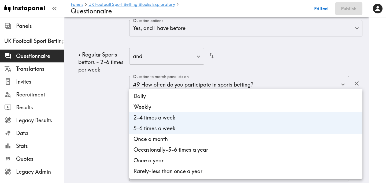
click at [110, 119] on div at bounding box center [193, 91] width 386 height 183
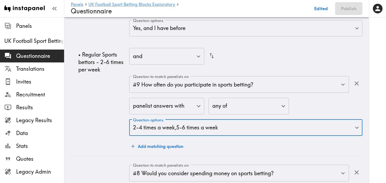
click at [110, 111] on td "• Regular Sports bettors - 2-6 times per week" at bounding box center [100, 62] width 58 height 188
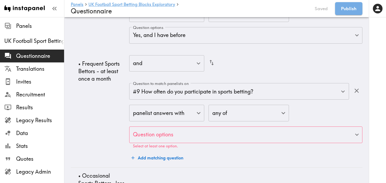
scroll to position [2003, 0]
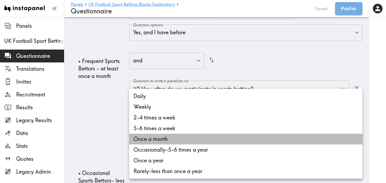
click at [160, 138] on li "Once a month" at bounding box center [245, 139] width 233 height 11
type input "1763a7e0-5b47-477a-8a99-c92169899371"
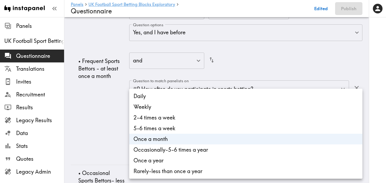
click at [112, 110] on div at bounding box center [193, 91] width 386 height 183
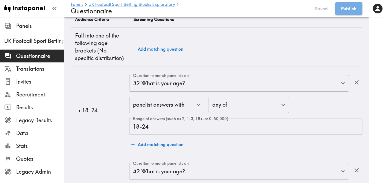
scroll to position [0, 0]
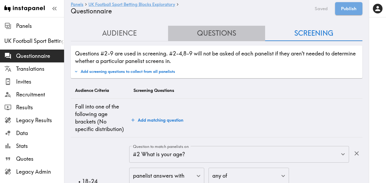
click at [212, 38] on button "Questions" at bounding box center [216, 33] width 97 height 15
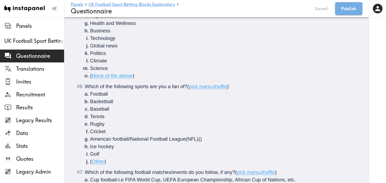
scroll to position [420, 0]
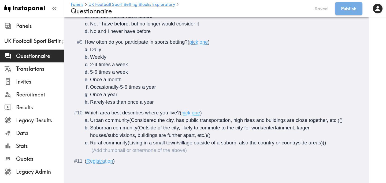
click at [118, 88] on ol "Daily Weekly 2-4 times a week 5-6 times a week Once a month Occasionally-5-6 ti…" at bounding box center [220, 76] width 271 height 60
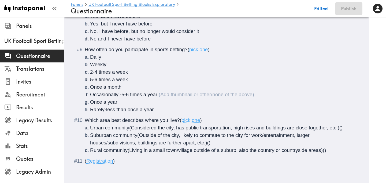
click at [121, 95] on span "Occasionally -5-6 times a year" at bounding box center [123, 95] width 67 height 6
click at [123, 87] on li "Once a month" at bounding box center [223, 87] width 266 height 8
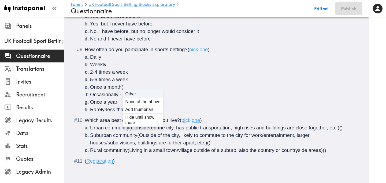
scroll to position [420, 0]
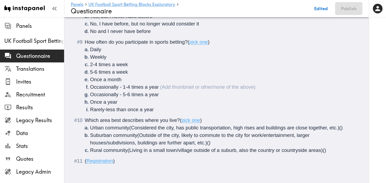
click at [123, 87] on span "Occasionally - 1-4 times a year" at bounding box center [124, 87] width 69 height 6
click at [123, 94] on span "Occasionally - 5-6 times a year" at bounding box center [124, 95] width 69 height 6
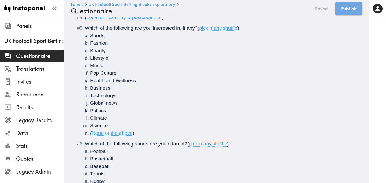
scroll to position [0, 0]
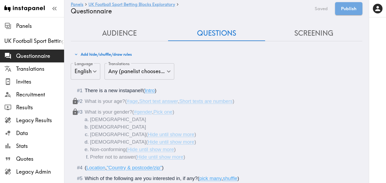
click at [316, 36] on button "Screening" at bounding box center [313, 33] width 97 height 15
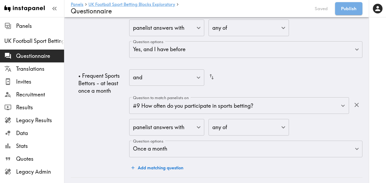
scroll to position [2013, 0]
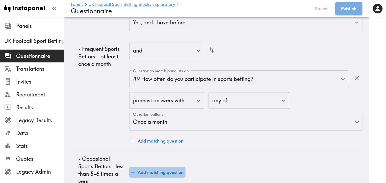
click at [175, 167] on button "Add matching question" at bounding box center [157, 172] width 56 height 11
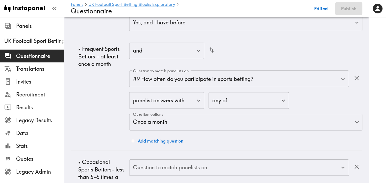
scroll to position [2019, 0]
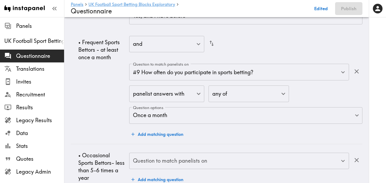
click at [192, 153] on div "Question to match panelists on Question to match panelists on" at bounding box center [239, 161] width 220 height 17
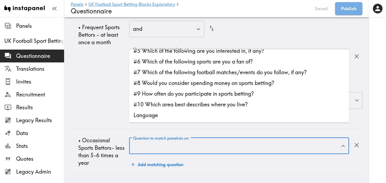
scroll to position [38, 0]
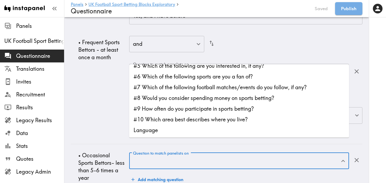
click at [220, 96] on li "#8 Would you consider spending money on sports betting?" at bounding box center [239, 97] width 220 height 11
type input "#8 Would you consider spending money on sports betting?"
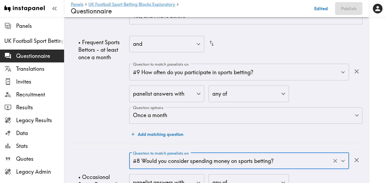
scroll to position [2026, 0]
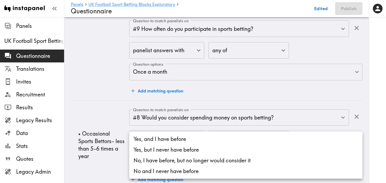
click at [173, 141] on li "Yes, and I have before" at bounding box center [245, 139] width 233 height 11
type input "81835b67-80a2-4d47-a01e-d96b137391d3"
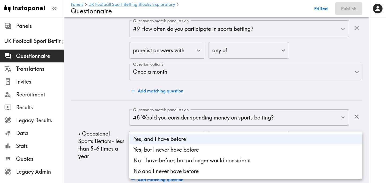
click at [109, 125] on div at bounding box center [193, 91] width 386 height 183
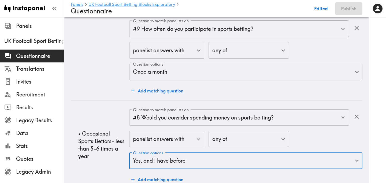
click at [153, 174] on button "Add matching question" at bounding box center [157, 179] width 56 height 11
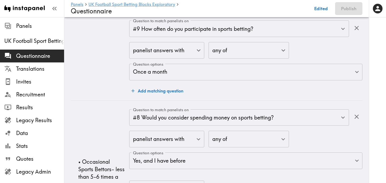
scroll to position [2082, 0]
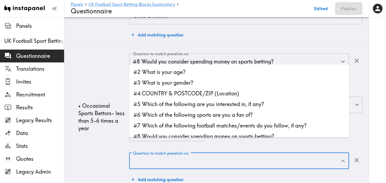
click at [174, 153] on div "Question to match panelists on Question to match panelists on" at bounding box center [239, 161] width 220 height 17
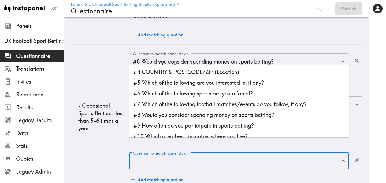
scroll to position [23, 0]
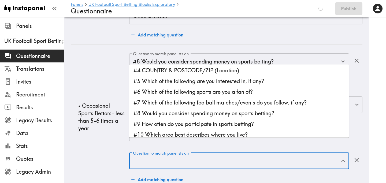
click at [207, 121] on li "#9 How often do you participate in sports betting?" at bounding box center [239, 124] width 220 height 11
type input "#9 How often do you participate in sports betting?"
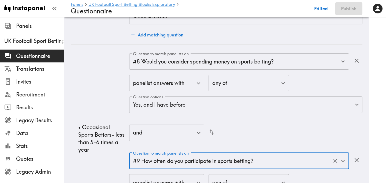
scroll to position [2125, 0]
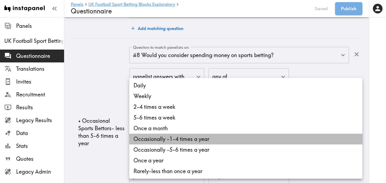
click at [208, 143] on li "Occasionally -1-4 times a year" at bounding box center [245, 139] width 233 height 11
type input "3b91dad3-0f63-46ea-9283-58177efa8627"
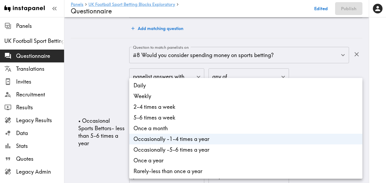
click at [103, 144] on div at bounding box center [193, 91] width 386 height 183
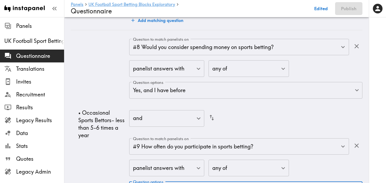
click at [104, 136] on td "• Occasional Sports Bettors- less than 5-6 times a year" at bounding box center [100, 124] width 58 height 188
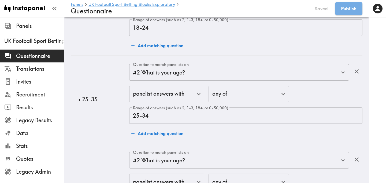
scroll to position [0, 0]
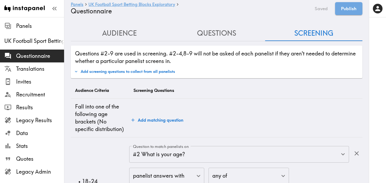
click at [213, 35] on button "Questions" at bounding box center [216, 33] width 97 height 15
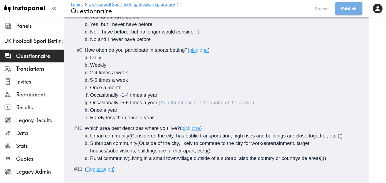
scroll to position [420, 0]
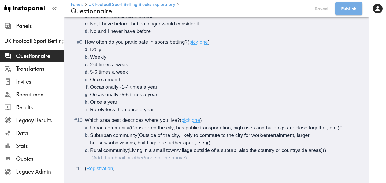
click at [334, 152] on li "Rural community (Living in a small town/village outside of a suburb, also the c…" at bounding box center [223, 154] width 266 height 15
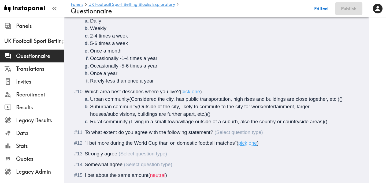
scroll to position [448, 0]
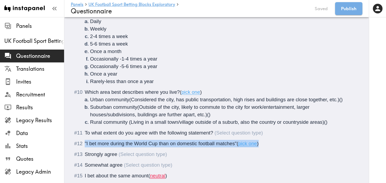
drag, startPoint x: 264, startPoint y: 143, endPoint x: 72, endPoint y: 143, distance: 192.0
copy div ""I bet more during the World Cup than on domestic football matches" ( pick one )"
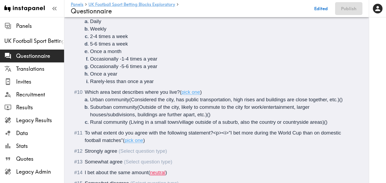
click at [124, 141] on span "(" at bounding box center [124, 141] width 2 height 6
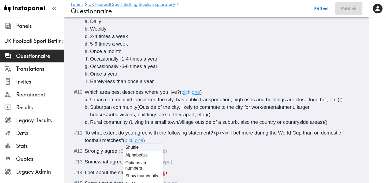
click at [123, 140] on span "(" at bounding box center [124, 141] width 2 height 6
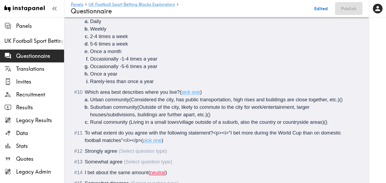
click at [84, 150] on li "Strongly agree" at bounding box center [216, 151] width 279 height 8
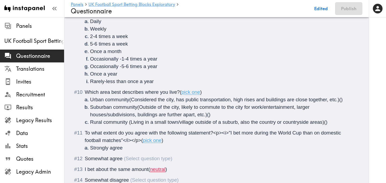
click at [84, 161] on li "Somewhat agree" at bounding box center [216, 159] width 279 height 8
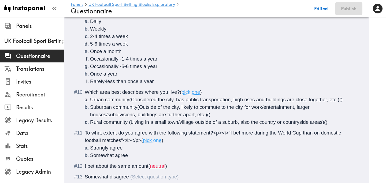
click at [85, 165] on span "I bet about the same amount" at bounding box center [117, 166] width 64 height 6
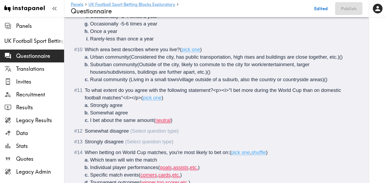
scroll to position [494, 0]
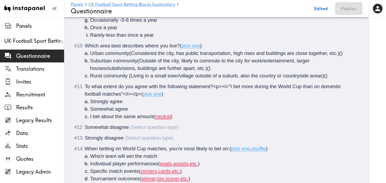
click at [85, 128] on span "Somewhat disagree" at bounding box center [107, 127] width 44 height 6
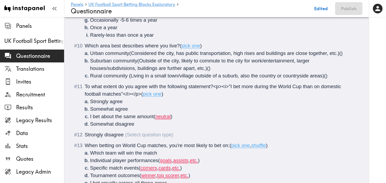
click at [86, 135] on span "Strongly disagree" at bounding box center [104, 135] width 39 height 6
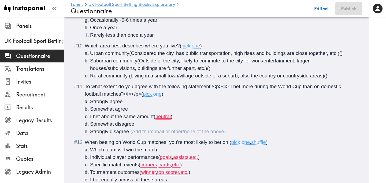
click at [179, 118] on li "I bet about the same amount ( neutral )" at bounding box center [223, 117] width 266 height 8
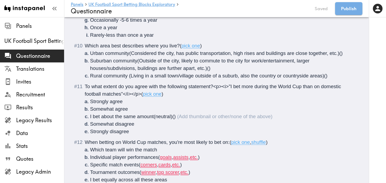
click at [184, 143] on span "When betting on World Cup matches, you're most likely to bet on:" at bounding box center [157, 142] width 145 height 6
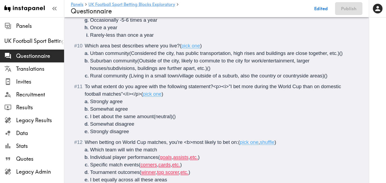
click at [215, 142] on span "When betting on World Cup matches, you're <b>most likely to bet on:" at bounding box center [162, 142] width 154 height 6
click at [208, 158] on li "Individual player performances ( goals , assists , etc. )" at bounding box center [223, 158] width 266 height 8
click at [190, 165] on li "Specific match events ( corners , cards , etc. )" at bounding box center [223, 165] width 266 height 8
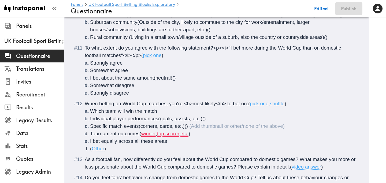
scroll to position [533, 0]
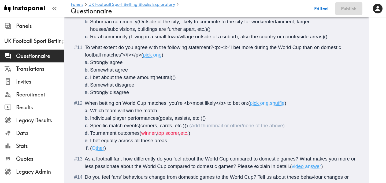
click at [200, 135] on li "Tournament outcomes ( winner , top scorer , etc. )" at bounding box center [223, 133] width 266 height 8
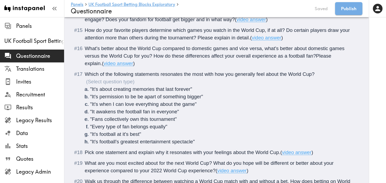
scroll to position [706, 0]
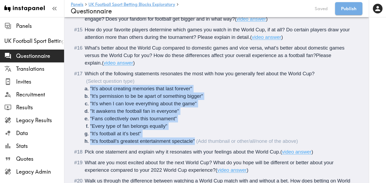
drag, startPoint x: 198, startPoint y: 142, endPoint x: 89, endPoint y: 90, distance: 120.5
click at [89, 90] on ol ""It's about creating memories that last forever" "It's permission to be be apar…" at bounding box center [220, 115] width 271 height 60
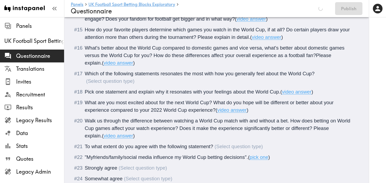
click at [184, 74] on span "Which of the following statements resonates the most with how you generally fee…" at bounding box center [200, 74] width 230 height 6
click at [212, 74] on span "Which of the following statements resonates <b>the most with how you generally …" at bounding box center [204, 74] width 238 height 6
click at [333, 72] on div "Which of the following statements resonates <b>the most</b> with how you genera…" at bounding box center [220, 77] width 271 height 15
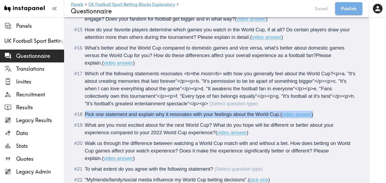
drag, startPoint x: 320, startPoint y: 113, endPoint x: 81, endPoint y: 113, distance: 239.4
click at [85, 113] on div "Pick one statement and explain why it resonates with your feelings about the Wo…" at bounding box center [220, 115] width 271 height 8
copy div "Pick one statement and explain why it resonates with your feelings about the Wo…"
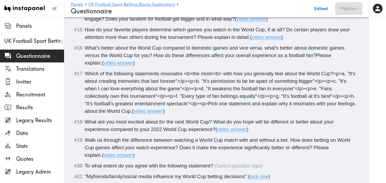
click at [220, 104] on span "Which of the following statements resonates <b>the most</b> with how you genera…" at bounding box center [221, 92] width 272 height 43
click at [259, 105] on span "Which of the following statements resonates <b>the most</b> with how you genera…" at bounding box center [221, 92] width 272 height 43
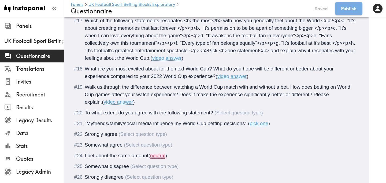
scroll to position [761, 0]
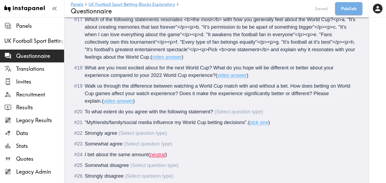
click at [92, 124] on span ""Myfriends/family/social media influence my World Cup betting decisions"." at bounding box center [166, 123] width 163 height 6
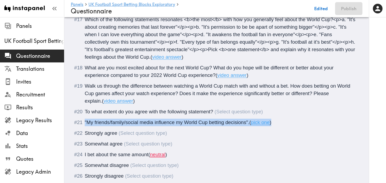
drag, startPoint x: 276, startPoint y: 123, endPoint x: 82, endPoint y: 123, distance: 193.8
click at [85, 123] on div ""My friends/family/social media influence my World Cup betting decisions". ( pi…" at bounding box center [220, 123] width 271 height 8
copy div ""My friends/family/social media influence my World Cup betting decisions". ( pi…"
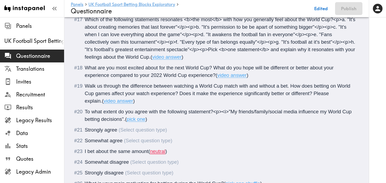
click at [125, 120] on span "To what extent do you agree with the following statement?<p><i>"My friends/fami…" at bounding box center [219, 115] width 268 height 13
click at [84, 129] on li "Strongly agree" at bounding box center [216, 130] width 279 height 8
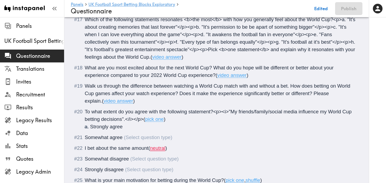
click at [85, 136] on span "Somewhat agree" at bounding box center [104, 138] width 38 height 6
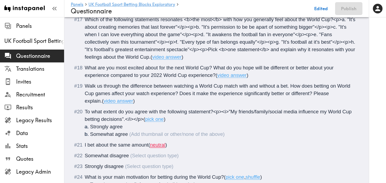
click at [83, 147] on li "I bet about the same amount ( neutral )" at bounding box center [216, 145] width 279 height 8
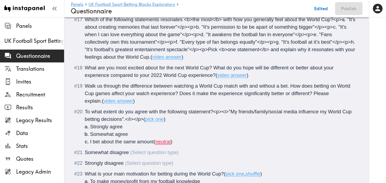
click at [181, 143] on li "I bet about the same amount ( neutral )" at bounding box center [223, 142] width 266 height 8
click at [85, 153] on span "Somewhat disagree" at bounding box center [107, 153] width 44 height 6
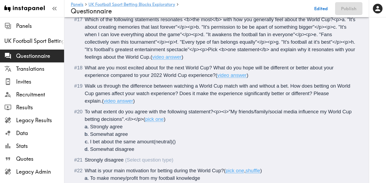
click at [86, 158] on span "Strongly disagree" at bounding box center [104, 160] width 39 height 6
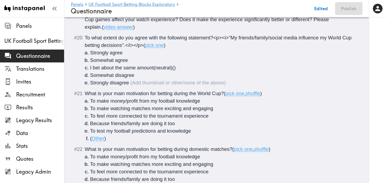
scroll to position [835, 0]
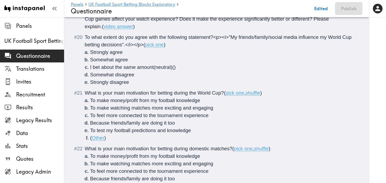
click at [115, 94] on span "What is your main motivation for betting during the World Cup?" at bounding box center [154, 93] width 139 height 6
click at [157, 94] on span "What is your <b>main motivation for betting during the World Cup?" at bounding box center [159, 93] width 148 height 6
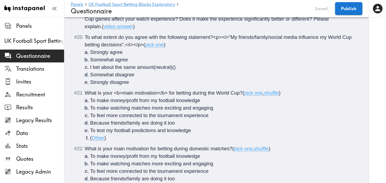
click at [208, 94] on span "What is your <b>main motivation</b> for betting during the World Cup?" at bounding box center [164, 93] width 158 height 6
click at [249, 93] on span "What is your <b>main motivation</b> for betting during <u>the World Cup?" at bounding box center [168, 93] width 166 height 6
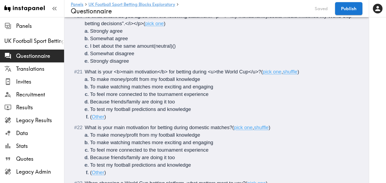
scroll to position [866, 0]
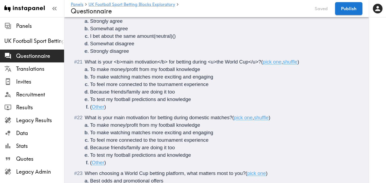
click at [114, 120] on span "What is your main motivation for betting during domestic matches?" at bounding box center [159, 118] width 148 height 6
click at [157, 118] on span "What is your <b>main motivation for betting during domestic matches?" at bounding box center [163, 118] width 156 height 6
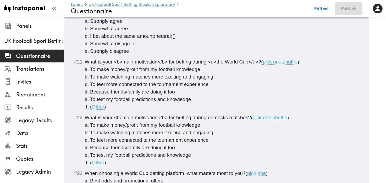
click at [209, 118] on span "What is your <b>main motivation</b> for betting during domestic matches?" at bounding box center [168, 118] width 166 height 6
click at [257, 117] on span "What is your <b>main motivation</b> for betting during <u>domestic matches?" at bounding box center [172, 118] width 175 height 6
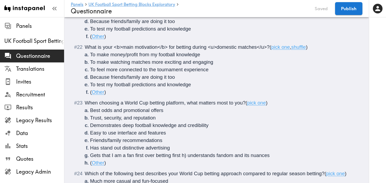
scroll to position [938, 0]
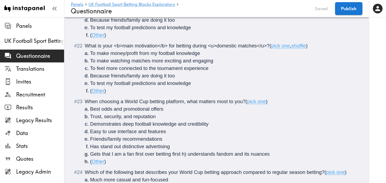
click at [217, 102] on span "When choosing a World Cup betting platform, what matters most to you?" at bounding box center [165, 102] width 161 height 6
click at [236, 100] on span "When choosing a World Cup betting platform, what matters <b>most to you?" at bounding box center [169, 102] width 169 height 6
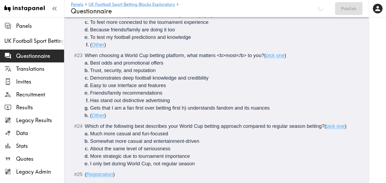
scroll to position [998, 0]
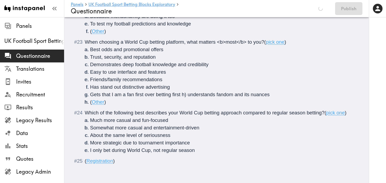
click at [135, 113] on span "Which of the following best describes your World Cup betting approach compared …" at bounding box center [205, 113] width 240 height 6
click at [153, 112] on span "Which of the following <b>best describes your World Cup betting approach compar…" at bounding box center [209, 113] width 249 height 6
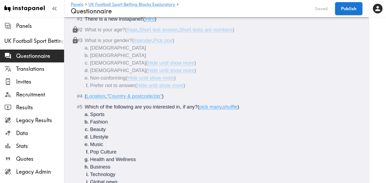
scroll to position [0, 0]
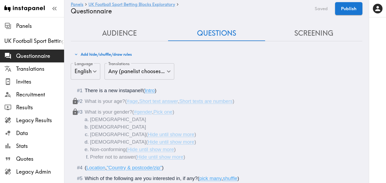
click at [303, 35] on button "Screening" at bounding box center [313, 33] width 97 height 15
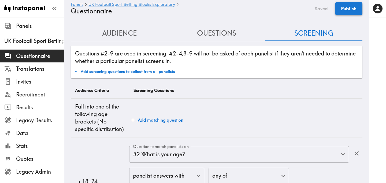
click at [348, 13] on button "Publish" at bounding box center [348, 8] width 27 height 13
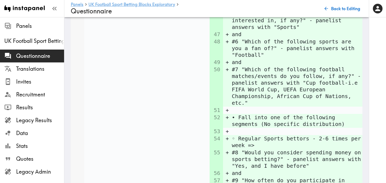
scroll to position [2838, 0]
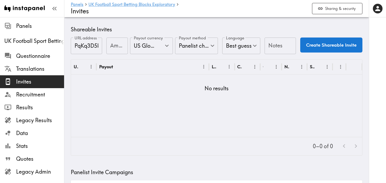
scroll to position [213, 0]
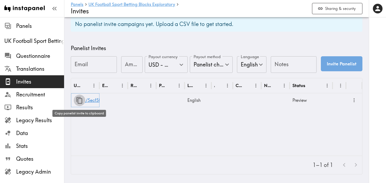
click at [78, 100] on icon "button" at bounding box center [79, 100] width 7 height 7
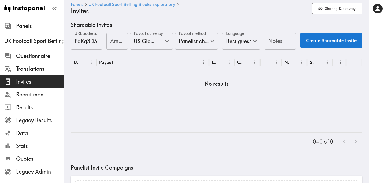
scroll to position [0, 0]
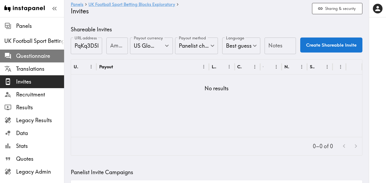
click at [42, 58] on span "Questionnaire" at bounding box center [40, 56] width 48 height 8
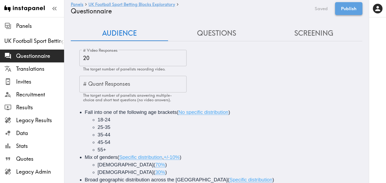
click at [358, 9] on button "Publish" at bounding box center [348, 8] width 27 height 13
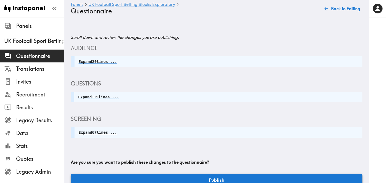
click at [237, 179] on button "Publish" at bounding box center [217, 180] width 292 height 12
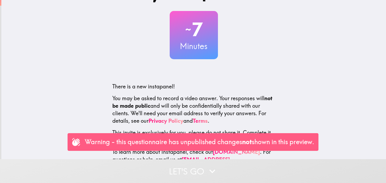
scroll to position [36, 0]
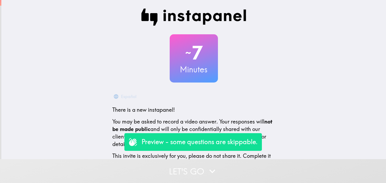
click at [184, 168] on button "Let's go" at bounding box center [193, 171] width 386 height 24
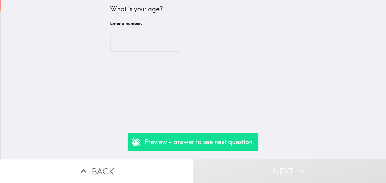
click at [140, 41] on input "number" at bounding box center [145, 43] width 70 height 17
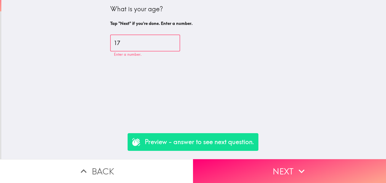
type input "17"
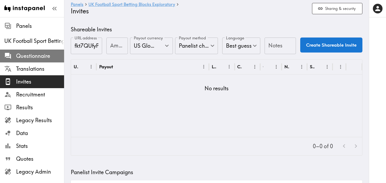
click at [22, 62] on div "Questionnaire" at bounding box center [32, 56] width 64 height 14
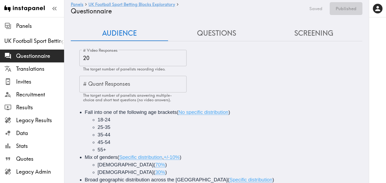
click at [224, 36] on button "Questions" at bounding box center [216, 33] width 97 height 15
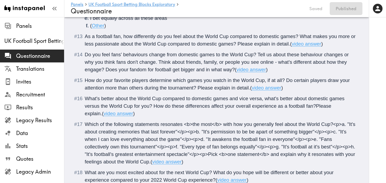
scroll to position [656, 0]
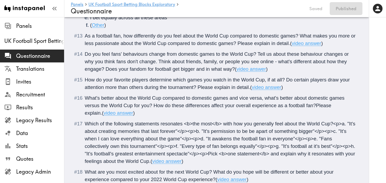
click at [123, 81] on span "How do your favorite players determine which games you watch in the World Cup, …" at bounding box center [218, 83] width 266 height 13
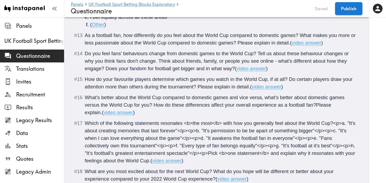
click at [316, 105] on span "What's better about the World Cup compared to domestic games and vice versa, wh…" at bounding box center [215, 105] width 261 height 21
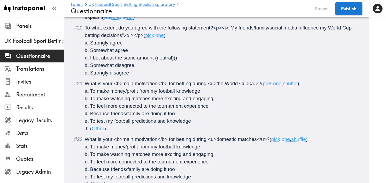
scroll to position [1005, 0]
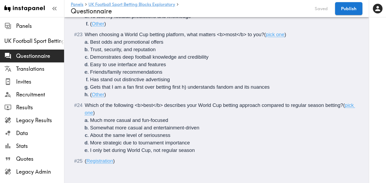
click at [198, 151] on li "I only bet during World Cup, not regular season" at bounding box center [223, 151] width 266 height 8
click at [351, 7] on button "Publish" at bounding box center [348, 8] width 27 height 13
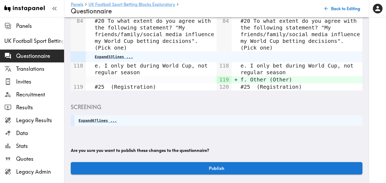
scroll to position [516, 0]
click at [221, 171] on button "Publish" at bounding box center [217, 168] width 292 height 12
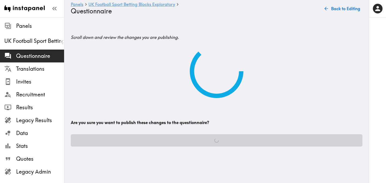
scroll to position [0, 0]
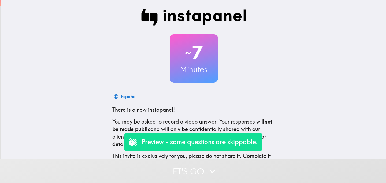
click at [183, 170] on button "Let's go" at bounding box center [193, 171] width 386 height 24
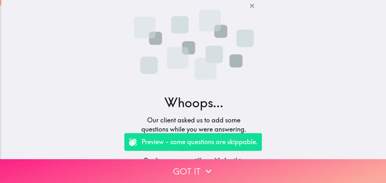
click at [163, 170] on button "Got it" at bounding box center [193, 171] width 386 height 24
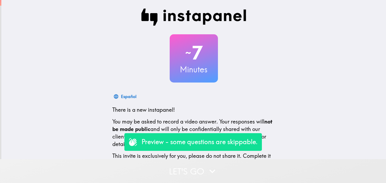
click at [159, 170] on button "Let's go" at bounding box center [193, 171] width 386 height 24
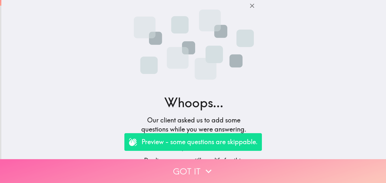
click at [179, 170] on button "Got it" at bounding box center [193, 171] width 386 height 24
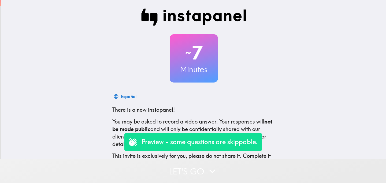
click at [178, 169] on button "Let's go" at bounding box center [193, 171] width 386 height 24
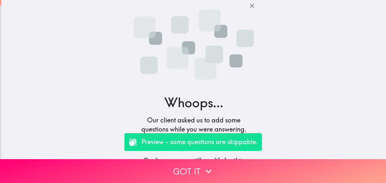
click at [137, 38] on img at bounding box center [194, 44] width 120 height 81
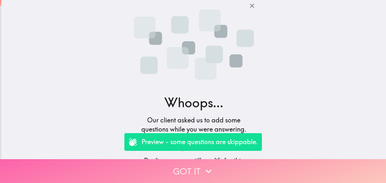
click at [183, 167] on button "Got it" at bounding box center [193, 171] width 386 height 24
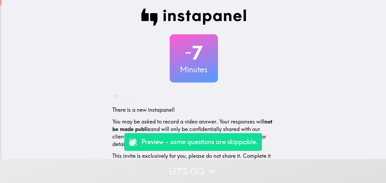
click at [176, 170] on button "Let's go" at bounding box center [193, 171] width 386 height 24
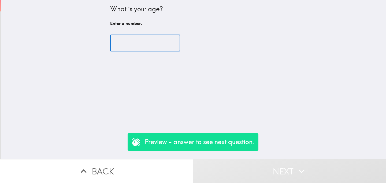
click at [132, 43] on input "number" at bounding box center [145, 43] width 70 height 17
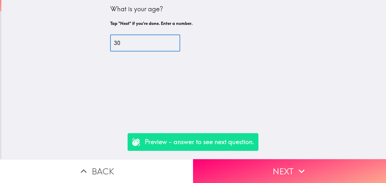
type input "30"
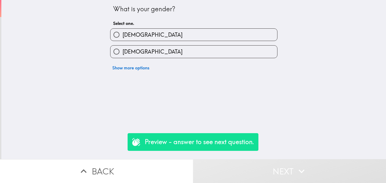
click at [145, 55] on label "[DEMOGRAPHIC_DATA]" at bounding box center [193, 52] width 167 height 12
click at [123, 55] on input "[DEMOGRAPHIC_DATA]" at bounding box center [116, 52] width 12 height 12
radio input "true"
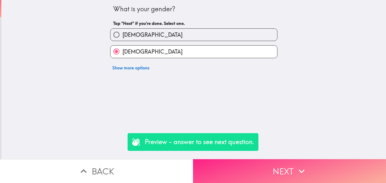
click at [247, 169] on button "Next" at bounding box center [289, 171] width 193 height 24
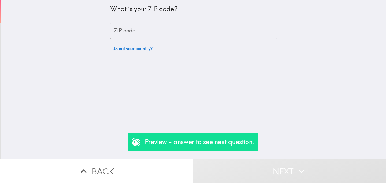
click at [139, 51] on button "US not your country?" at bounding box center [132, 48] width 45 height 11
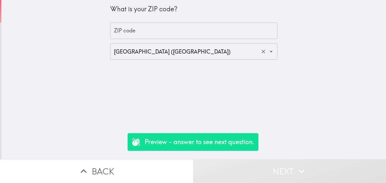
click at [171, 55] on input "[GEOGRAPHIC_DATA] ([GEOGRAPHIC_DATA])" at bounding box center [186, 52] width 147 height 12
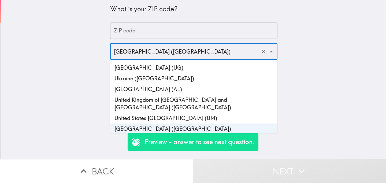
scroll to position [2517, 0]
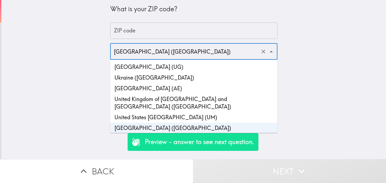
click at [186, 94] on li "United Kingdom of [GEOGRAPHIC_DATA] and [GEOGRAPHIC_DATA] ([GEOGRAPHIC_DATA])" at bounding box center [193, 103] width 167 height 18
type input "United Kingdom of [GEOGRAPHIC_DATA] and [GEOGRAPHIC_DATA] ([GEOGRAPHIC_DATA])"
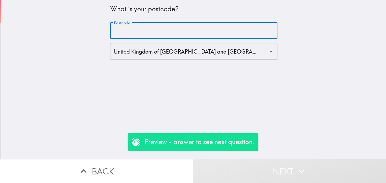
click at [168, 27] on input "Postcode" at bounding box center [193, 31] width 167 height 17
paste input "SO14 0AN"
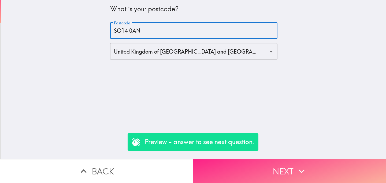
type input "SO14 0AN"
click at [261, 175] on button "Next" at bounding box center [289, 171] width 193 height 24
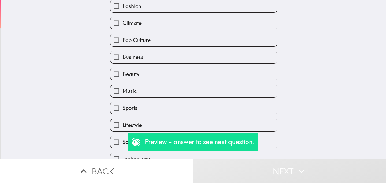
scroll to position [82, 0]
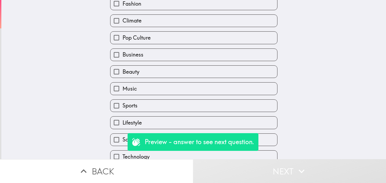
click at [176, 90] on label "Music" at bounding box center [193, 89] width 167 height 12
click at [123, 90] on input "Music" at bounding box center [116, 89] width 12 height 12
checkbox input "true"
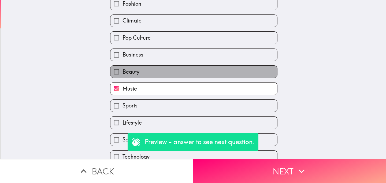
click at [191, 72] on label "Beauty" at bounding box center [193, 72] width 167 height 12
click at [123, 72] on input "Beauty" at bounding box center [116, 72] width 12 height 12
checkbox input "true"
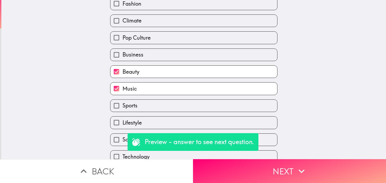
click at [213, 49] on div "Business" at bounding box center [192, 52] width 172 height 17
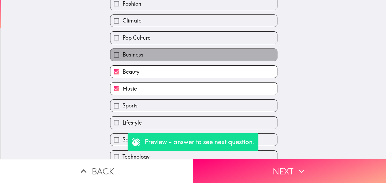
click at [213, 54] on label "Business" at bounding box center [193, 55] width 167 height 12
click at [123, 54] on input "Business" at bounding box center [116, 55] width 12 height 12
checkbox input "true"
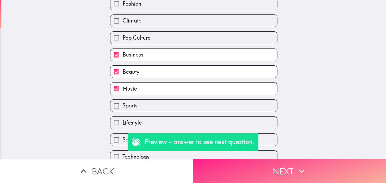
click at [263, 175] on button "Next" at bounding box center [289, 171] width 193 height 24
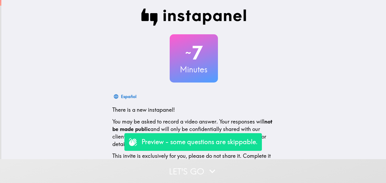
click at [163, 172] on button "Let's go" at bounding box center [193, 171] width 386 height 24
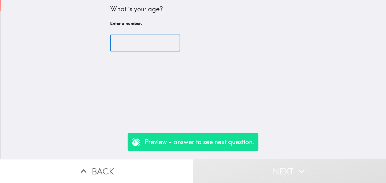
click at [142, 40] on input "number" at bounding box center [145, 43] width 70 height 17
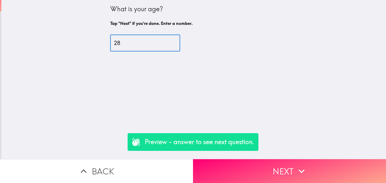
type input "28"
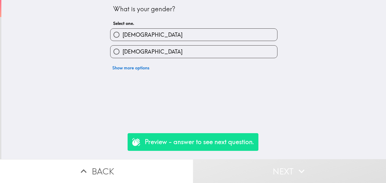
click at [142, 51] on label "[DEMOGRAPHIC_DATA]" at bounding box center [193, 52] width 167 height 12
click at [123, 51] on input "[DEMOGRAPHIC_DATA]" at bounding box center [116, 52] width 12 height 12
radio input "true"
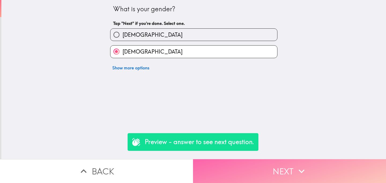
click at [235, 175] on button "Next" at bounding box center [289, 171] width 193 height 24
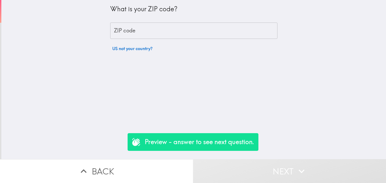
click at [147, 48] on button "US not your country?" at bounding box center [132, 48] width 45 height 11
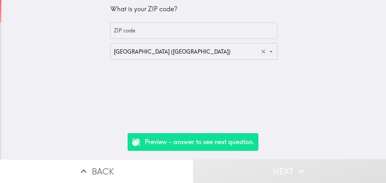
click at [149, 59] on div "[GEOGRAPHIC_DATA] ([GEOGRAPHIC_DATA]) ​" at bounding box center [193, 51] width 167 height 17
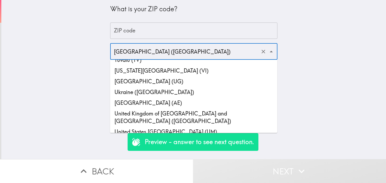
scroll to position [2508, 0]
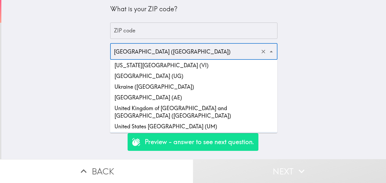
click at [177, 104] on li "United Kingdom of [GEOGRAPHIC_DATA] and [GEOGRAPHIC_DATA] ([GEOGRAPHIC_DATA])" at bounding box center [193, 112] width 167 height 18
type input "United Kingdom of [GEOGRAPHIC_DATA] and [GEOGRAPHIC_DATA] ([GEOGRAPHIC_DATA])"
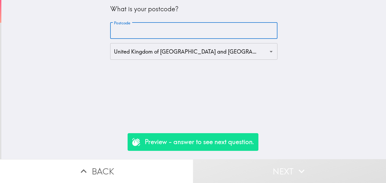
click at [153, 28] on input "Postcode" at bounding box center [193, 31] width 167 height 17
paste input "L1 [DATE]"
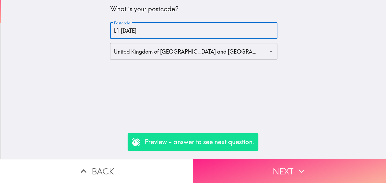
type input "L1 [DATE]"
click at [270, 175] on button "Next" at bounding box center [289, 171] width 193 height 24
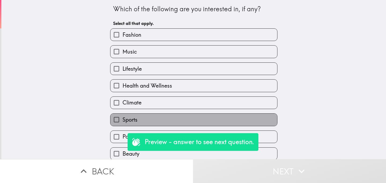
click at [175, 122] on label "Sports" at bounding box center [193, 120] width 167 height 12
click at [123, 122] on input "Sports" at bounding box center [116, 120] width 12 height 12
checkbox input "true"
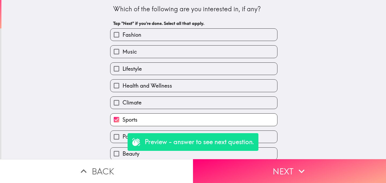
click at [183, 106] on label "Climate" at bounding box center [193, 103] width 167 height 12
click at [123, 106] on input "Climate" at bounding box center [116, 103] width 12 height 12
checkbox input "true"
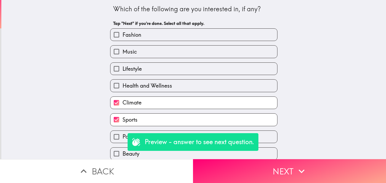
click at [197, 91] on label "Health and Wellness" at bounding box center [193, 86] width 167 height 12
click at [123, 91] on input "Health and Wellness" at bounding box center [116, 86] width 12 height 12
checkbox input "true"
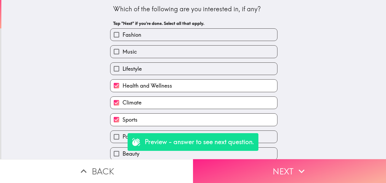
click at [250, 179] on button "Next" at bounding box center [289, 171] width 193 height 24
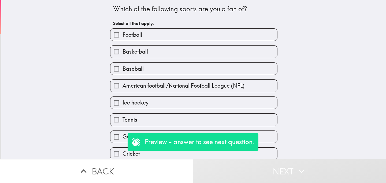
click at [194, 57] on label "Basketball" at bounding box center [193, 52] width 167 height 12
click at [123, 57] on input "Basketball" at bounding box center [116, 52] width 12 height 12
checkbox input "true"
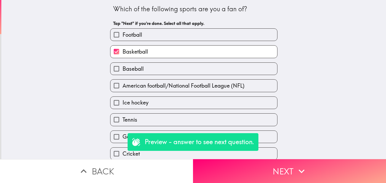
click at [194, 76] on div "American football/National Football League (NFL)" at bounding box center [192, 83] width 172 height 17
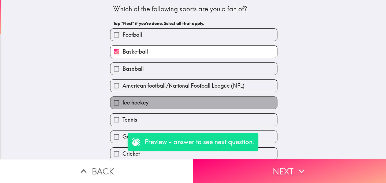
click at [178, 103] on label "Ice hockey" at bounding box center [193, 103] width 167 height 12
click at [123, 103] on input "Ice hockey" at bounding box center [116, 103] width 12 height 12
checkbox input "true"
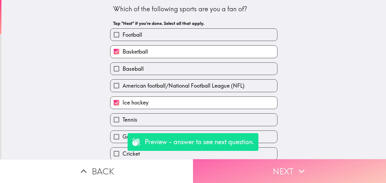
click at [258, 167] on button "Next" at bounding box center [289, 171] width 193 height 24
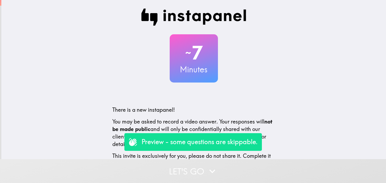
click at [160, 168] on button "Let's go" at bounding box center [193, 171] width 386 height 24
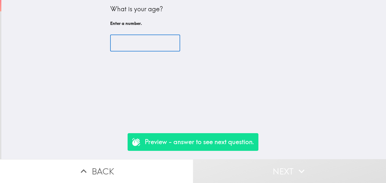
click at [138, 46] on input "number" at bounding box center [145, 43] width 70 height 17
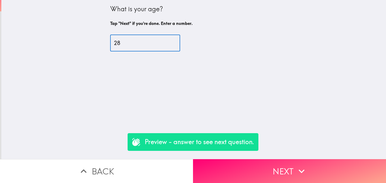
type input "28"
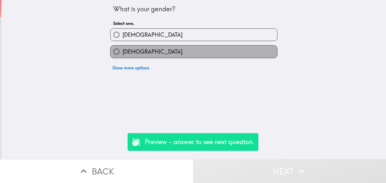
click at [145, 51] on label "[DEMOGRAPHIC_DATA]" at bounding box center [193, 52] width 167 height 12
click at [123, 51] on input "[DEMOGRAPHIC_DATA]" at bounding box center [116, 52] width 12 height 12
radio input "true"
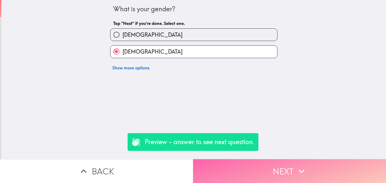
click at [254, 172] on button "Next" at bounding box center [289, 171] width 193 height 24
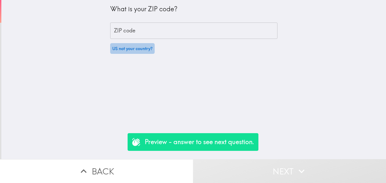
click at [147, 44] on button "US not your country?" at bounding box center [132, 48] width 45 height 11
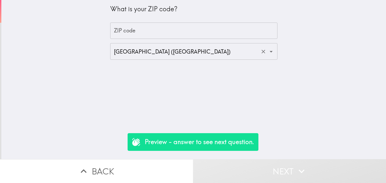
click at [176, 50] on input "[GEOGRAPHIC_DATA] ([GEOGRAPHIC_DATA])" at bounding box center [186, 52] width 147 height 12
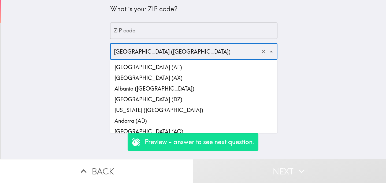
scroll to position [2503, 0]
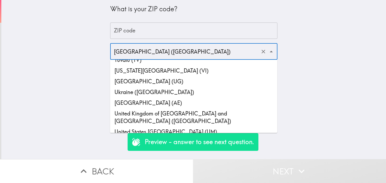
click at [187, 109] on li "United Kingdom of [GEOGRAPHIC_DATA] and [GEOGRAPHIC_DATA] ([GEOGRAPHIC_DATA])" at bounding box center [193, 117] width 167 height 18
type input "United Kingdom of [GEOGRAPHIC_DATA] and [GEOGRAPHIC_DATA] ([GEOGRAPHIC_DATA])"
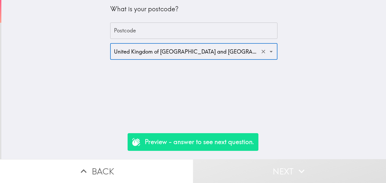
click at [160, 29] on input "Postcode" at bounding box center [193, 31] width 167 height 17
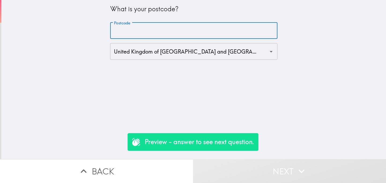
paste input "BN1 1AA"
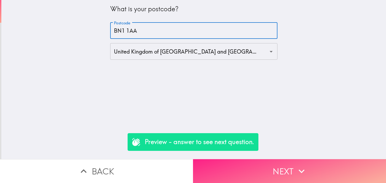
type input "BN1 1AA"
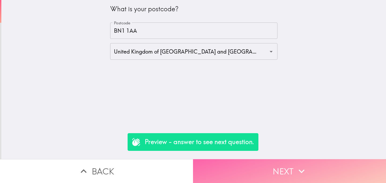
click at [249, 167] on button "Next" at bounding box center [289, 171] width 193 height 24
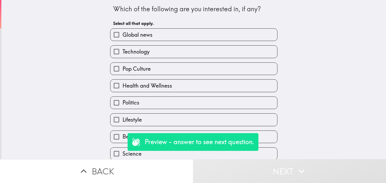
click at [216, 88] on label "Health and Wellness" at bounding box center [193, 86] width 167 height 12
click at [123, 88] on input "Health and Wellness" at bounding box center [116, 86] width 12 height 12
checkbox input "true"
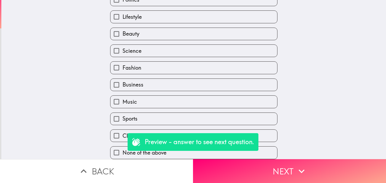
scroll to position [107, 0]
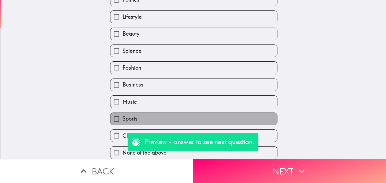
click at [162, 116] on label "Sports" at bounding box center [193, 119] width 167 height 12
click at [123, 116] on input "Sports" at bounding box center [116, 119] width 12 height 12
checkbox input "true"
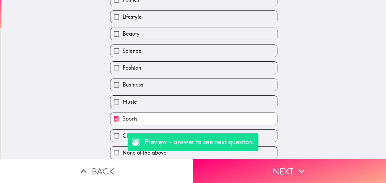
click at [173, 102] on label "Music" at bounding box center [193, 102] width 167 height 12
click at [123, 102] on input "Music" at bounding box center [116, 102] width 12 height 12
checkbox input "true"
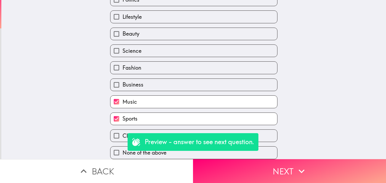
click at [190, 84] on label "Business" at bounding box center [193, 85] width 167 height 12
click at [123, 84] on input "Business" at bounding box center [116, 85] width 12 height 12
checkbox input "true"
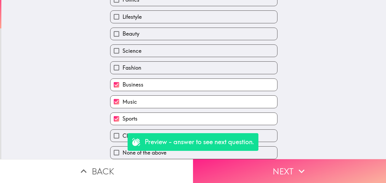
click at [244, 173] on button "Next" at bounding box center [289, 171] width 193 height 24
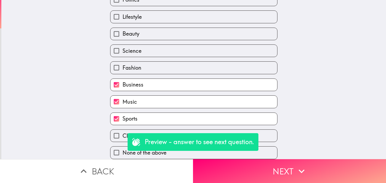
scroll to position [0, 0]
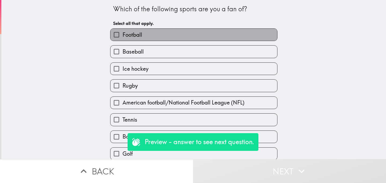
click at [202, 35] on label "Football" at bounding box center [193, 35] width 167 height 12
click at [123, 35] on input "Football" at bounding box center [116, 35] width 12 height 12
checkbox input "true"
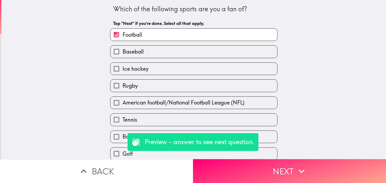
click at [203, 54] on label "Baseball" at bounding box center [193, 52] width 167 height 12
click at [123, 54] on input "Baseball" at bounding box center [116, 52] width 12 height 12
checkbox input "true"
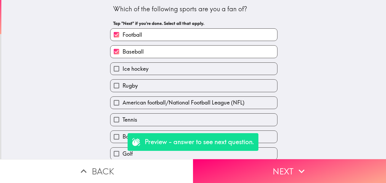
click at [198, 104] on span "American football/National Football League (NFL)" at bounding box center [184, 103] width 122 height 8
click at [123, 104] on input "American football/National Football League (NFL)" at bounding box center [116, 103] width 12 height 12
checkbox input "true"
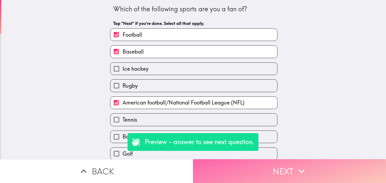
click at [254, 168] on button "Next" at bounding box center [289, 171] width 193 height 24
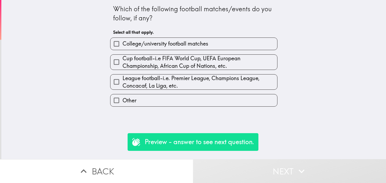
click at [208, 43] on span "College/university football matches" at bounding box center [166, 44] width 86 height 8
click at [123, 43] on input "College/university football matches" at bounding box center [116, 44] width 12 height 12
checkbox input "true"
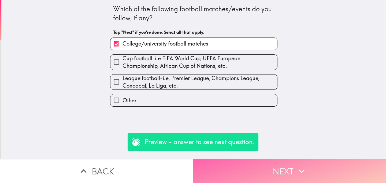
click at [222, 168] on button "Next" at bounding box center [289, 171] width 193 height 24
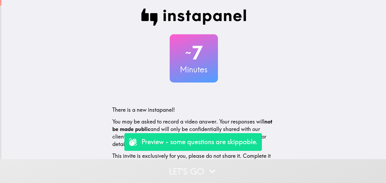
click at [169, 166] on button "Let's go" at bounding box center [193, 171] width 386 height 24
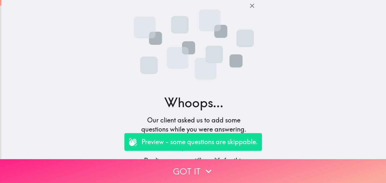
click at [176, 167] on button "Got it" at bounding box center [193, 171] width 386 height 24
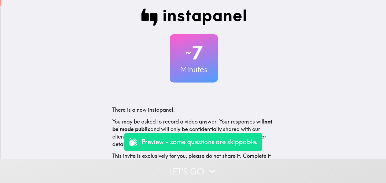
click at [176, 174] on button "Let's go" at bounding box center [193, 171] width 386 height 24
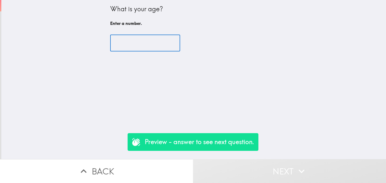
click at [138, 48] on input "number" at bounding box center [145, 43] width 70 height 17
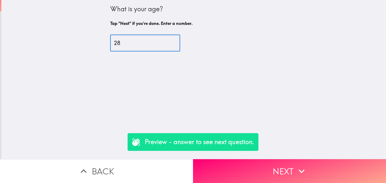
type input "28"
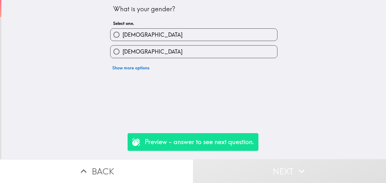
click at [153, 35] on label "[DEMOGRAPHIC_DATA]" at bounding box center [193, 35] width 167 height 12
click at [123, 35] on input "[DEMOGRAPHIC_DATA]" at bounding box center [116, 35] width 12 height 12
radio input "true"
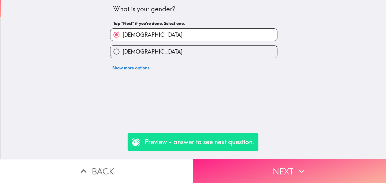
click at [255, 164] on button "Next" at bounding box center [289, 171] width 193 height 24
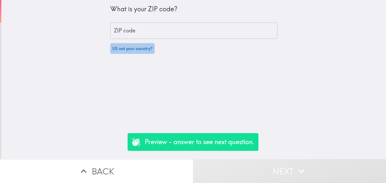
click at [142, 51] on button "US not your country?" at bounding box center [132, 48] width 45 height 11
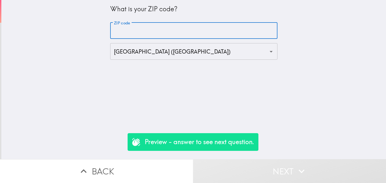
click at [161, 32] on input "ZIP code" at bounding box center [193, 31] width 167 height 17
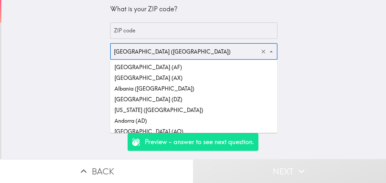
click at [211, 56] on input "[GEOGRAPHIC_DATA] ([GEOGRAPHIC_DATA])" at bounding box center [186, 52] width 147 height 12
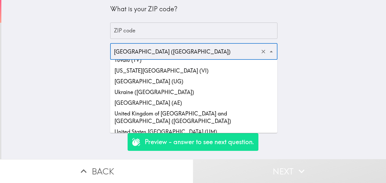
click at [204, 108] on li "United Kingdom of [GEOGRAPHIC_DATA] and [GEOGRAPHIC_DATA] ([GEOGRAPHIC_DATA])" at bounding box center [193, 117] width 167 height 18
type input "United Kingdom of [GEOGRAPHIC_DATA] and [GEOGRAPHIC_DATA] ([GEOGRAPHIC_DATA])"
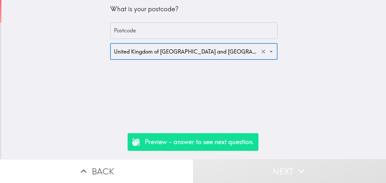
click at [178, 30] on input "Postcode" at bounding box center [193, 31] width 167 height 17
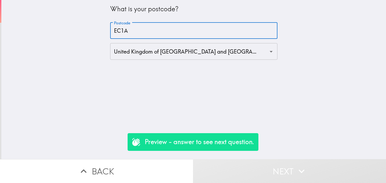
drag, startPoint x: 137, startPoint y: 33, endPoint x: 113, endPoint y: 32, distance: 24.7
click at [112, 32] on input "EC1A" at bounding box center [193, 31] width 167 height 17
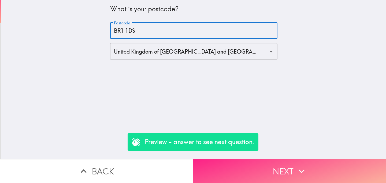
type input "BR1 1DS"
click at [229, 169] on button "Next" at bounding box center [289, 171] width 193 height 24
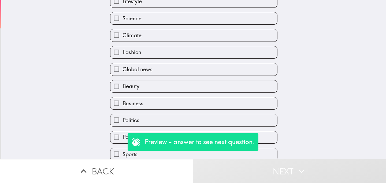
scroll to position [107, 0]
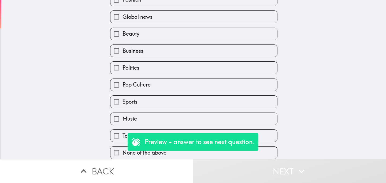
click at [141, 101] on label "Sports" at bounding box center [193, 102] width 167 height 12
click at [123, 101] on input "Sports" at bounding box center [116, 102] width 12 height 12
checkbox input "true"
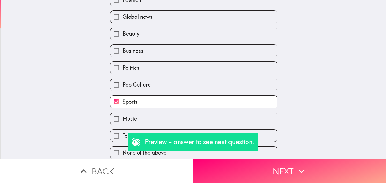
click at [142, 116] on label "Music" at bounding box center [193, 119] width 167 height 12
click at [123, 116] on input "Music" at bounding box center [116, 119] width 12 height 12
checkbox input "true"
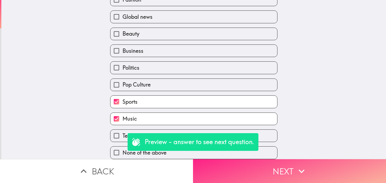
click at [250, 166] on button "Next" at bounding box center [289, 171] width 193 height 24
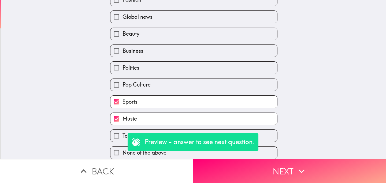
scroll to position [55, 0]
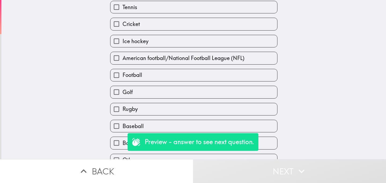
scroll to position [38, 0]
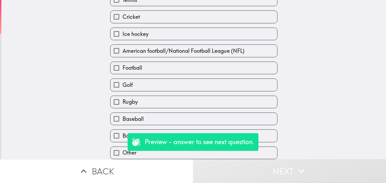
click at [175, 68] on label "Football" at bounding box center [193, 68] width 167 height 12
click at [123, 68] on input "Football" at bounding box center [116, 68] width 12 height 12
checkbox input "true"
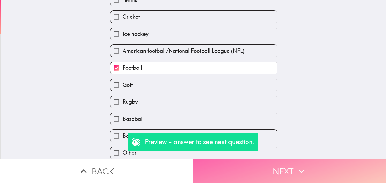
click at [227, 172] on button "Next" at bounding box center [289, 171] width 193 height 24
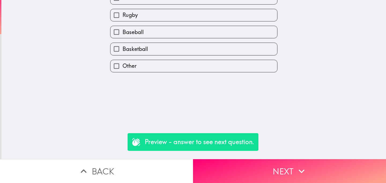
scroll to position [0, 0]
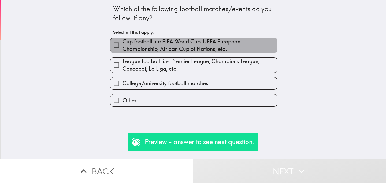
click at [172, 49] on span "Cup football-i.e FIFA World Cup, UEFA European Championship, African Cup of Nat…" at bounding box center [200, 45] width 155 height 15
click at [123, 49] on input "Cup football-i.e FIFA World Cup, UEFA European Championship, African Cup of Nat…" at bounding box center [116, 45] width 12 height 12
checkbox input "true"
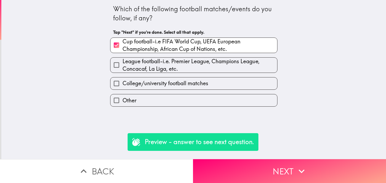
click at [172, 70] on span "League football-i.e. Premier League, Champions League, Concacaf, La Liga, etc." at bounding box center [200, 65] width 155 height 15
click at [123, 70] on input "League football-i.e. Premier League, Champions League, Concacaf, La Liga, etc." at bounding box center [116, 65] width 12 height 12
checkbox input "true"
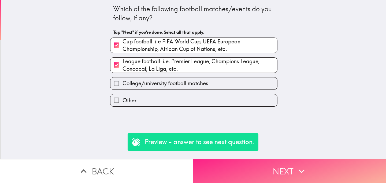
click at [242, 177] on button "Next" at bounding box center [289, 171] width 193 height 24
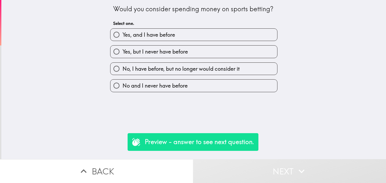
click at [176, 37] on label "Yes, and I have before" at bounding box center [193, 35] width 167 height 12
click at [123, 37] on input "Yes, and I have before" at bounding box center [116, 35] width 12 height 12
radio input "true"
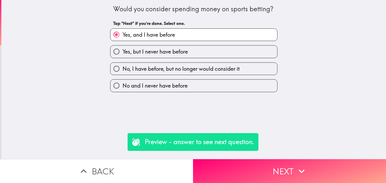
click at [182, 55] on span "Yes, but I never have before" at bounding box center [155, 52] width 65 height 8
click at [123, 55] on input "Yes, but I never have before" at bounding box center [116, 52] width 12 height 12
radio input "true"
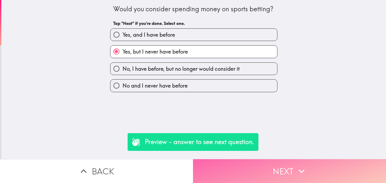
click at [236, 175] on button "Next" at bounding box center [289, 171] width 193 height 24
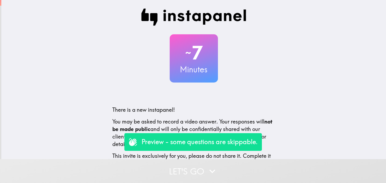
click at [177, 174] on button "Let's go" at bounding box center [193, 171] width 386 height 24
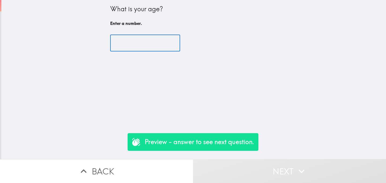
click at [152, 44] on input "number" at bounding box center [145, 43] width 70 height 17
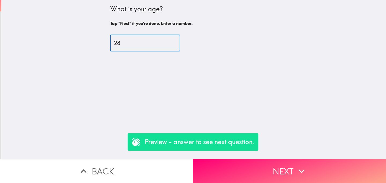
type input "28"
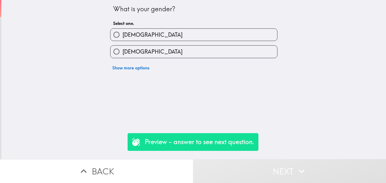
click at [148, 53] on label "[DEMOGRAPHIC_DATA]" at bounding box center [193, 52] width 167 height 12
click at [123, 53] on input "[DEMOGRAPHIC_DATA]" at bounding box center [116, 52] width 12 height 12
radio input "true"
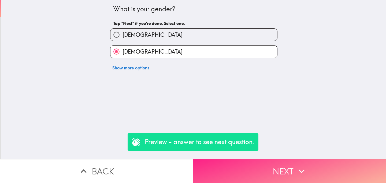
click at [262, 166] on button "Next" at bounding box center [289, 171] width 193 height 24
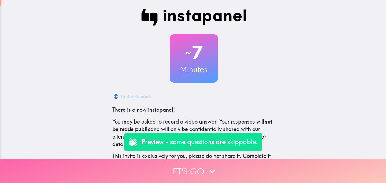
click at [165, 174] on button "Let's go" at bounding box center [193, 171] width 386 height 24
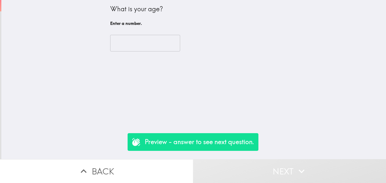
click at [131, 45] on input "number" at bounding box center [145, 43] width 70 height 17
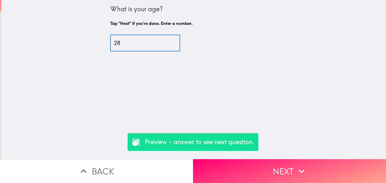
type input "28"
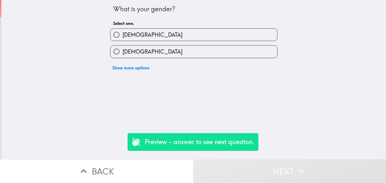
click at [134, 55] on span "[DEMOGRAPHIC_DATA]" at bounding box center [153, 52] width 60 height 8
click at [123, 55] on input "[DEMOGRAPHIC_DATA]" at bounding box center [116, 52] width 12 height 12
radio input "true"
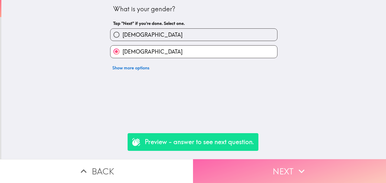
click at [242, 162] on button "Next" at bounding box center [289, 171] width 193 height 24
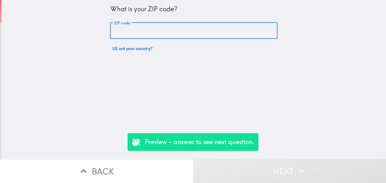
click at [174, 32] on input "ZIP code" at bounding box center [193, 31] width 167 height 17
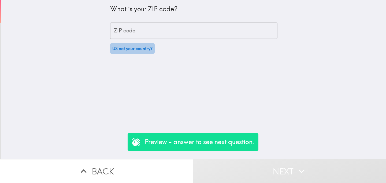
click at [124, 50] on button "US not your country?" at bounding box center [132, 48] width 45 height 11
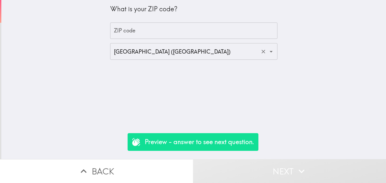
click at [135, 55] on input "[GEOGRAPHIC_DATA] ([GEOGRAPHIC_DATA])" at bounding box center [186, 52] width 147 height 12
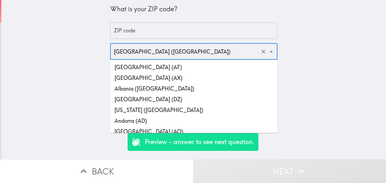
scroll to position [2503, 0]
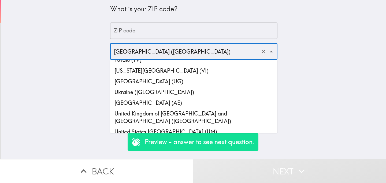
click at [187, 108] on li "United Kingdom of [GEOGRAPHIC_DATA] and [GEOGRAPHIC_DATA] ([GEOGRAPHIC_DATA])" at bounding box center [193, 117] width 167 height 18
type input "United Kingdom of [GEOGRAPHIC_DATA] and [GEOGRAPHIC_DATA] ([GEOGRAPHIC_DATA])"
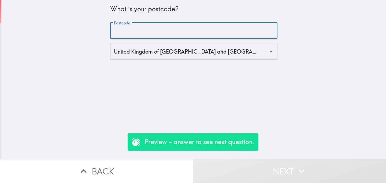
click at [143, 31] on input "Postcode" at bounding box center [193, 31] width 167 height 17
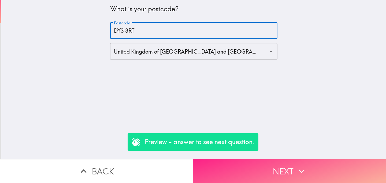
type input "DY3 3RT"
click at [245, 162] on button "Next" at bounding box center [289, 171] width 193 height 24
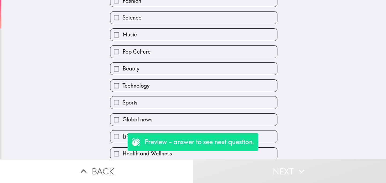
scroll to position [107, 0]
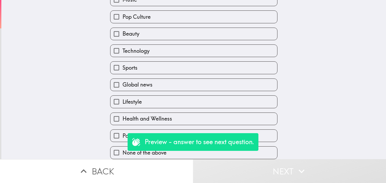
click at [148, 62] on label "Sports" at bounding box center [193, 68] width 167 height 12
click at [123, 62] on input "Sports" at bounding box center [116, 68] width 12 height 12
checkbox input "true"
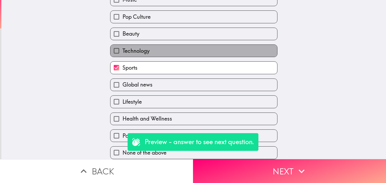
click at [170, 47] on label "Technology" at bounding box center [193, 51] width 167 height 12
click at [123, 47] on input "Technology" at bounding box center [116, 51] width 12 height 12
checkbox input "true"
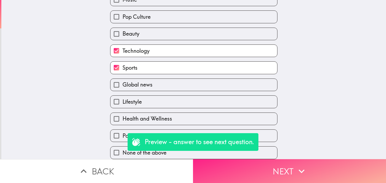
click at [238, 172] on button "Next" at bounding box center [289, 171] width 193 height 24
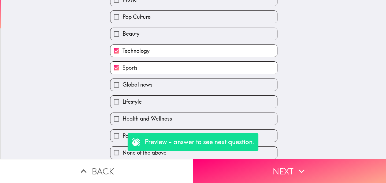
scroll to position [0, 0]
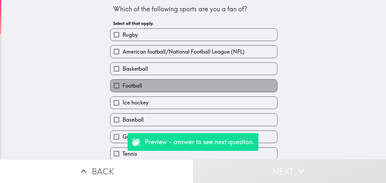
click at [166, 89] on label "Football" at bounding box center [193, 86] width 167 height 12
click at [123, 89] on input "Football" at bounding box center [116, 86] width 12 height 12
checkbox input "true"
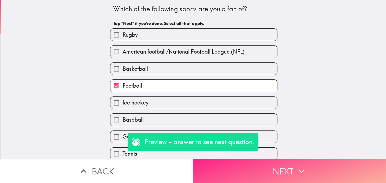
click at [243, 171] on button "Next" at bounding box center [289, 171] width 193 height 24
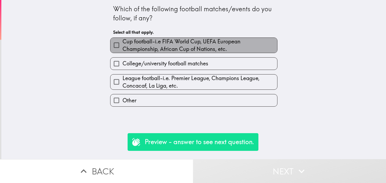
click at [192, 46] on span "Cup football-i.e FIFA World Cup, UEFA European Championship, African Cup of Nat…" at bounding box center [200, 45] width 155 height 15
click at [123, 46] on input "Cup football-i.e FIFA World Cup, UEFA European Championship, African Cup of Nat…" at bounding box center [116, 45] width 12 height 12
checkbox input "true"
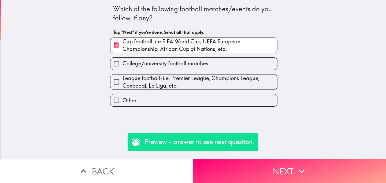
click at [185, 81] on span "League football-i.e. Premier League, Champions League, Concacaf, La Liga, etc." at bounding box center [200, 82] width 155 height 15
click at [123, 81] on input "League football-i.e. Premier League, Champions League, Concacaf, La Liga, etc." at bounding box center [116, 82] width 12 height 12
checkbox input "true"
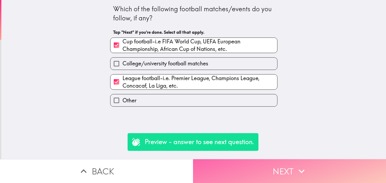
click at [246, 174] on button "Next" at bounding box center [289, 171] width 193 height 24
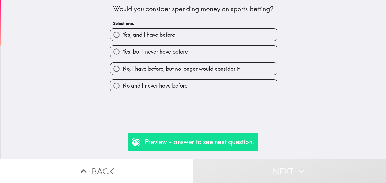
click at [185, 34] on label "Yes, and I have before" at bounding box center [193, 35] width 167 height 12
click at [123, 34] on input "Yes, and I have before" at bounding box center [116, 35] width 12 height 12
radio input "true"
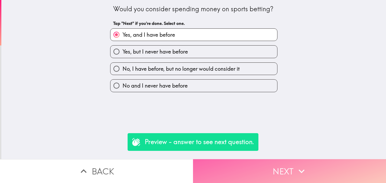
click at [239, 169] on button "Next" at bounding box center [289, 171] width 193 height 24
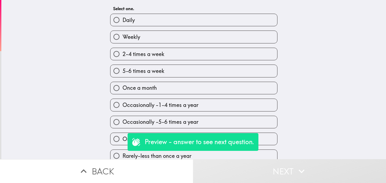
scroll to position [20, 0]
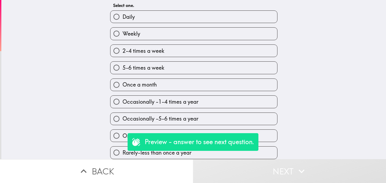
click at [175, 99] on span "Occasionally -1-4 times a year" at bounding box center [161, 102] width 76 height 8
click at [123, 99] on input "Occasionally -1-4 times a year" at bounding box center [116, 102] width 12 height 12
radio input "true"
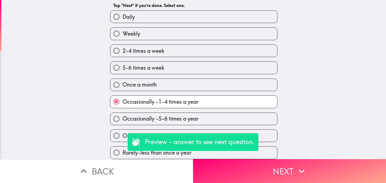
click at [183, 89] on label "Once a month" at bounding box center [193, 85] width 167 height 12
click at [123, 89] on input "Once a month" at bounding box center [116, 85] width 12 height 12
radio input "true"
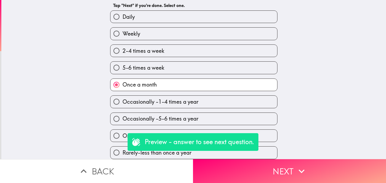
click at [186, 121] on span "Occasionally -5-6 times a year" at bounding box center [161, 119] width 76 height 8
click at [123, 121] on input "Occasionally -5-6 times a year" at bounding box center [116, 119] width 12 height 12
radio input "true"
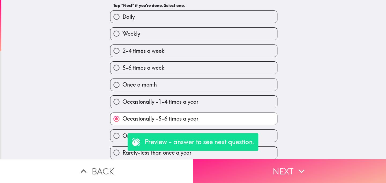
click at [236, 171] on button "Next" at bounding box center [289, 171] width 193 height 24
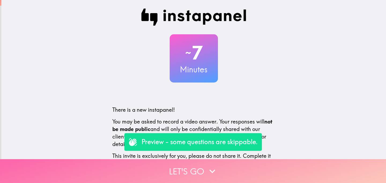
click at [169, 168] on button "Let's go" at bounding box center [193, 171] width 386 height 24
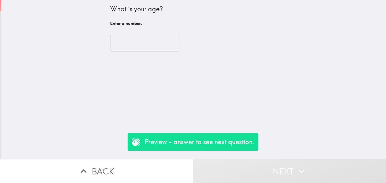
click at [142, 49] on input "number" at bounding box center [145, 43] width 70 height 17
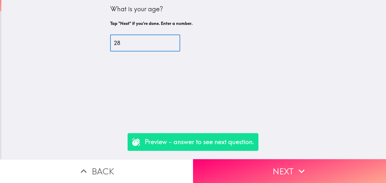
type input "28"
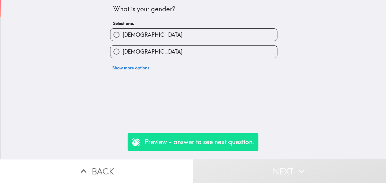
click at [155, 49] on label "[DEMOGRAPHIC_DATA]" at bounding box center [193, 52] width 167 height 12
click at [123, 49] on input "[DEMOGRAPHIC_DATA]" at bounding box center [116, 52] width 12 height 12
radio input "true"
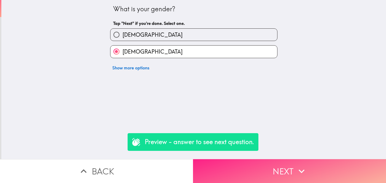
click at [256, 177] on button "Next" at bounding box center [289, 171] width 193 height 24
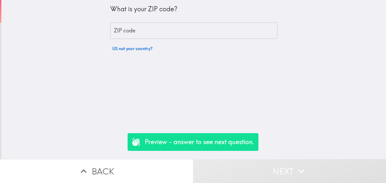
click at [136, 51] on button "US not your country?" at bounding box center [132, 48] width 45 height 11
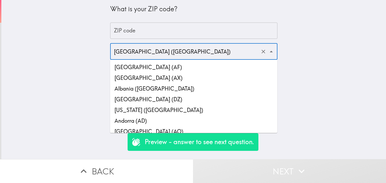
click at [203, 57] on input "[GEOGRAPHIC_DATA] ([GEOGRAPHIC_DATA])" at bounding box center [186, 52] width 147 height 12
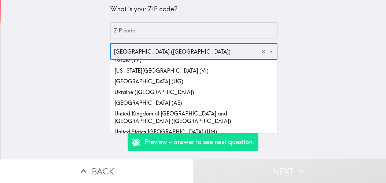
click at [210, 108] on li "United Kingdom of [GEOGRAPHIC_DATA] and [GEOGRAPHIC_DATA] ([GEOGRAPHIC_DATA])" at bounding box center [193, 117] width 167 height 18
type input "United Kingdom of [GEOGRAPHIC_DATA] and [GEOGRAPHIC_DATA] ([GEOGRAPHIC_DATA])"
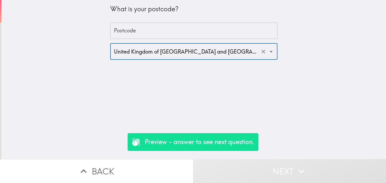
click at [174, 30] on input "Postcode" at bounding box center [193, 31] width 167 height 17
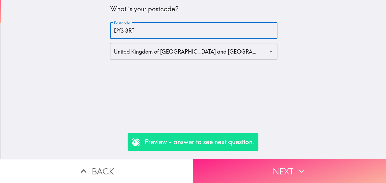
type input "DY3 3RT"
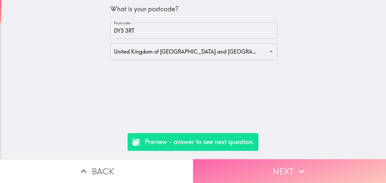
click at [266, 166] on button "Next" at bounding box center [289, 171] width 193 height 24
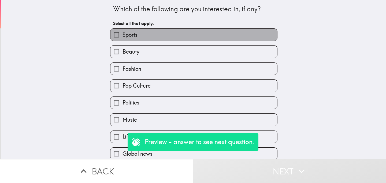
click at [187, 35] on label "Sports" at bounding box center [193, 35] width 167 height 12
click at [123, 35] on input "Sports" at bounding box center [116, 35] width 12 height 12
checkbox input "true"
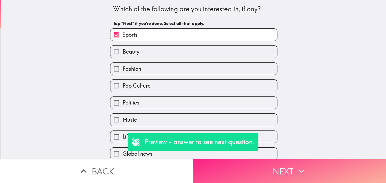
click at [247, 180] on button "Next" at bounding box center [289, 171] width 193 height 24
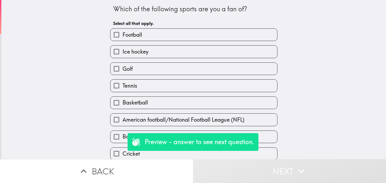
click at [175, 36] on label "Football" at bounding box center [193, 35] width 167 height 12
click at [123, 36] on input "Football" at bounding box center [116, 35] width 12 height 12
checkbox input "true"
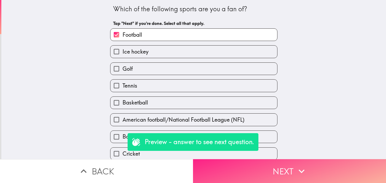
click at [241, 164] on button "Next" at bounding box center [289, 171] width 193 height 24
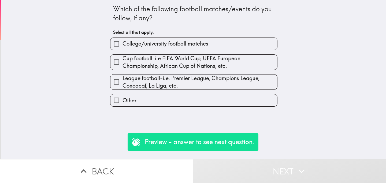
click at [185, 59] on span "Cup football-i.e FIFA World Cup, UEFA European Championship, African Cup of Nat…" at bounding box center [200, 62] width 155 height 15
click at [123, 59] on input "Cup football-i.e FIFA World Cup, UEFA European Championship, African Cup of Nat…" at bounding box center [116, 62] width 12 height 12
checkbox input "true"
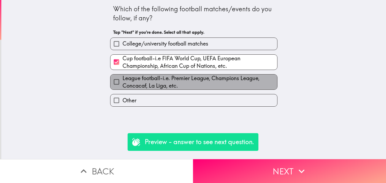
click at [185, 76] on span "League football-i.e. Premier League, Champions League, Concacaf, La Liga, etc." at bounding box center [200, 82] width 155 height 15
click at [123, 76] on input "League football-i.e. Premier League, Champions League, Concacaf, La Liga, etc." at bounding box center [116, 82] width 12 height 12
checkbox input "true"
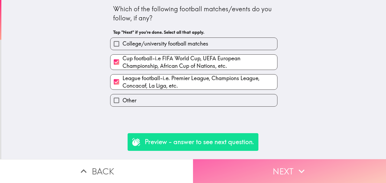
click at [243, 164] on button "Next" at bounding box center [289, 171] width 193 height 24
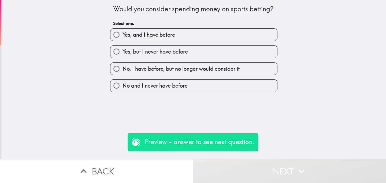
click at [231, 32] on label "Yes, and I have before" at bounding box center [193, 35] width 167 height 12
click at [123, 32] on input "Yes, and I have before" at bounding box center [116, 35] width 12 height 12
radio input "true"
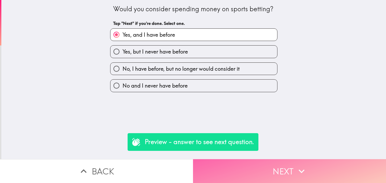
click at [251, 165] on button "Next" at bounding box center [289, 171] width 193 height 24
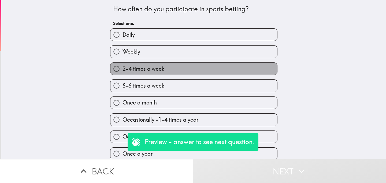
click at [205, 72] on label "2-4 times a week" at bounding box center [193, 69] width 167 height 12
click at [123, 72] on input "2-4 times a week" at bounding box center [116, 69] width 12 height 12
radio input "true"
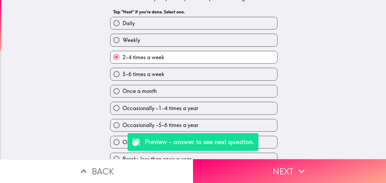
scroll to position [20, 0]
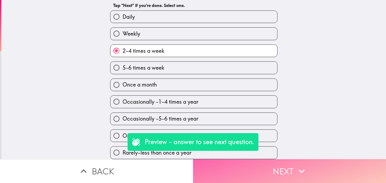
click at [261, 163] on button "Next" at bounding box center [289, 171] width 193 height 24
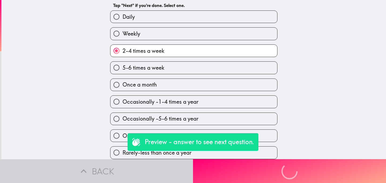
scroll to position [0, 0]
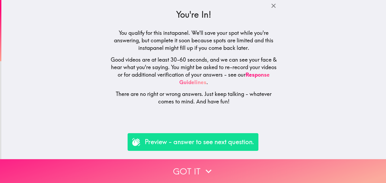
click at [168, 167] on button "Got it" at bounding box center [193, 171] width 386 height 24
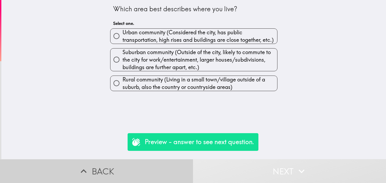
click at [145, 168] on button "Back" at bounding box center [96, 171] width 193 height 24
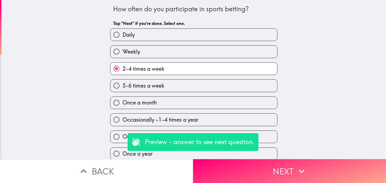
click at [161, 90] on span "5-6 times a week" at bounding box center [144, 86] width 42 height 8
click at [123, 90] on input "5-6 times a week" at bounding box center [116, 86] width 12 height 12
radio input "true"
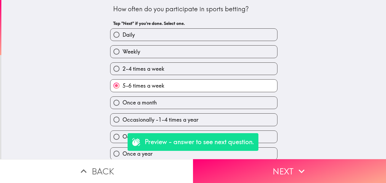
click at [188, 52] on label "Weekly" at bounding box center [193, 52] width 167 height 12
click at [123, 52] on input "Weekly" at bounding box center [116, 52] width 12 height 12
radio input "true"
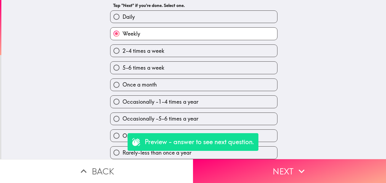
scroll to position [20, 0]
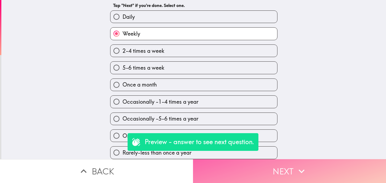
click at [231, 170] on button "Next" at bounding box center [289, 171] width 193 height 24
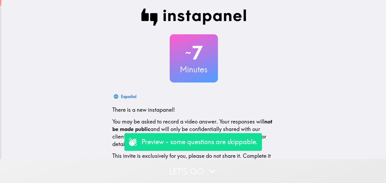
click at [164, 163] on button "Let's go" at bounding box center [193, 171] width 386 height 24
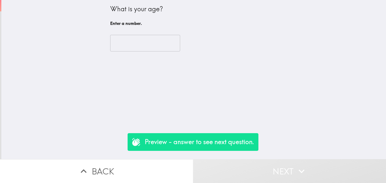
click at [136, 36] on input "number" at bounding box center [145, 43] width 70 height 17
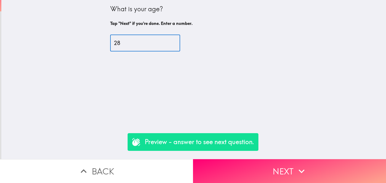
type input "28"
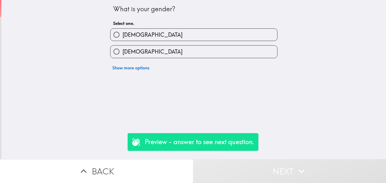
click at [152, 47] on label "[DEMOGRAPHIC_DATA]" at bounding box center [193, 52] width 167 height 12
click at [123, 47] on input "[DEMOGRAPHIC_DATA]" at bounding box center [116, 52] width 12 height 12
radio input "true"
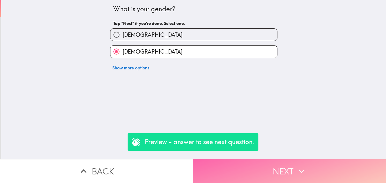
click at [265, 169] on button "Next" at bounding box center [289, 171] width 193 height 24
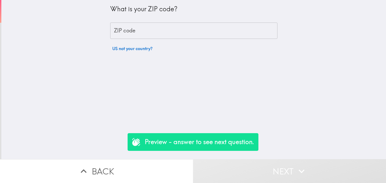
click at [178, 32] on input "ZIP code" at bounding box center [193, 31] width 167 height 17
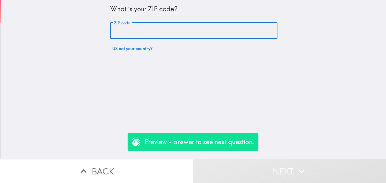
click at [123, 48] on button "US not your country?" at bounding box center [132, 48] width 45 height 11
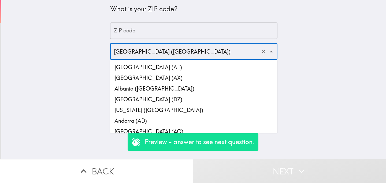
click at [191, 53] on input "[GEOGRAPHIC_DATA] ([GEOGRAPHIC_DATA])" at bounding box center [186, 52] width 147 height 12
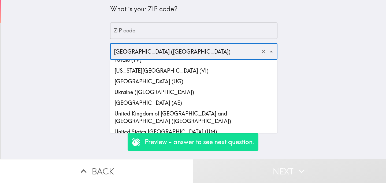
click at [216, 108] on li "United Kingdom of [GEOGRAPHIC_DATA] and [GEOGRAPHIC_DATA] ([GEOGRAPHIC_DATA])" at bounding box center [193, 117] width 167 height 18
type input "United Kingdom of [GEOGRAPHIC_DATA] and [GEOGRAPHIC_DATA] ([GEOGRAPHIC_DATA])"
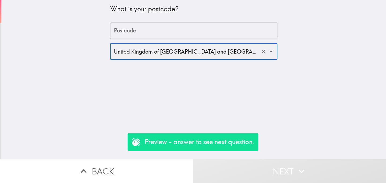
click at [179, 28] on input "Postcode" at bounding box center [193, 31] width 167 height 17
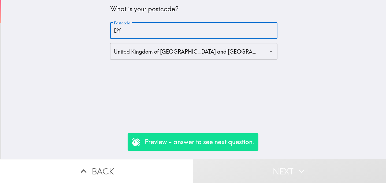
type input "DY3 3RT"
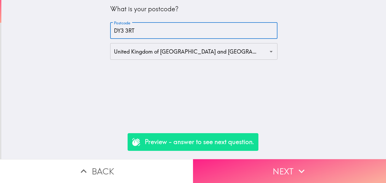
click at [254, 170] on button "Next" at bounding box center [289, 171] width 193 height 24
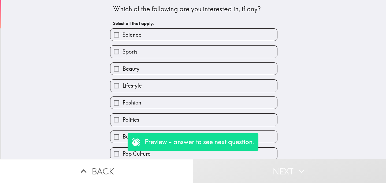
click at [194, 53] on label "Sports" at bounding box center [193, 52] width 167 height 12
click at [123, 53] on input "Sports" at bounding box center [116, 52] width 12 height 12
checkbox input "true"
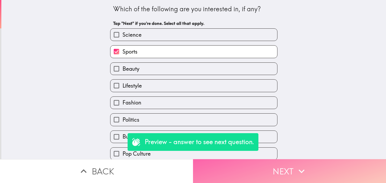
click at [250, 173] on button "Next" at bounding box center [289, 171] width 193 height 24
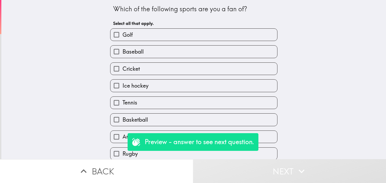
scroll to position [38, 0]
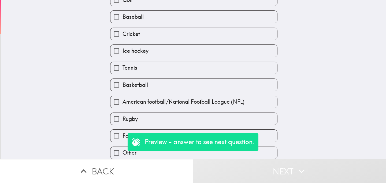
click at [119, 135] on input "Football" at bounding box center [116, 136] width 12 height 12
checkbox input "true"
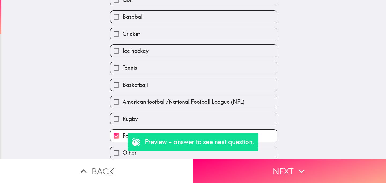
click at [130, 119] on span "Rugby" at bounding box center [130, 119] width 15 height 8
click at [123, 119] on input "Rugby" at bounding box center [116, 119] width 12 height 12
checkbox input "true"
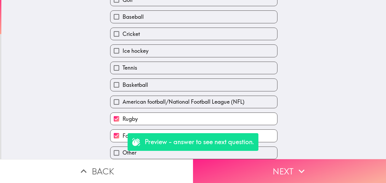
click at [258, 176] on button "Next" at bounding box center [289, 171] width 193 height 24
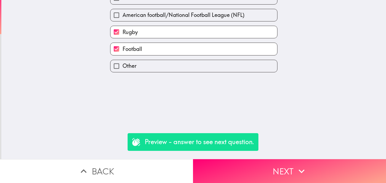
scroll to position [0, 0]
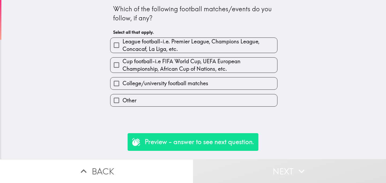
click at [167, 63] on span "Cup football-i.e FIFA World Cup, UEFA European Championship, African Cup of Nat…" at bounding box center [200, 65] width 155 height 15
click at [123, 63] on input "Cup football-i.e FIFA World Cup, UEFA European Championship, African Cup of Nat…" at bounding box center [116, 65] width 12 height 12
checkbox input "true"
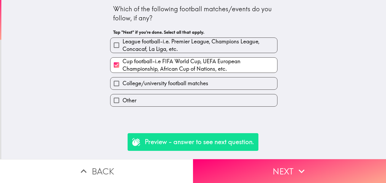
click at [242, 158] on div "Which of the following football matches/events do you follow, if any? Tap "Next…" at bounding box center [193, 79] width 385 height 159
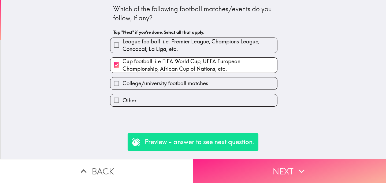
click at [243, 168] on button "Next" at bounding box center [289, 171] width 193 height 24
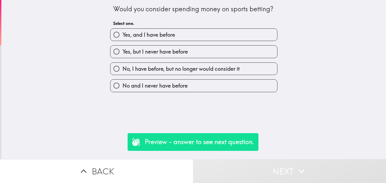
click at [174, 36] on span "Yes, and I have before" at bounding box center [149, 35] width 53 height 8
click at [123, 36] on input "Yes, and I have before" at bounding box center [116, 35] width 12 height 12
radio input "true"
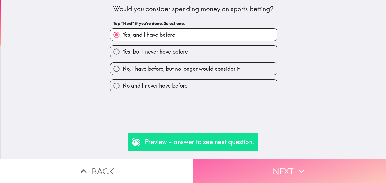
click at [226, 174] on button "Next" at bounding box center [289, 171] width 193 height 24
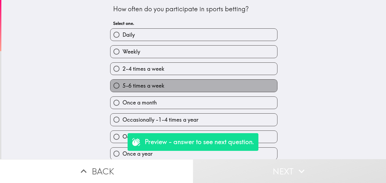
click at [158, 89] on span "5-6 times a week" at bounding box center [144, 86] width 42 height 8
click at [123, 89] on input "5-6 times a week" at bounding box center [116, 86] width 12 height 12
radio input "true"
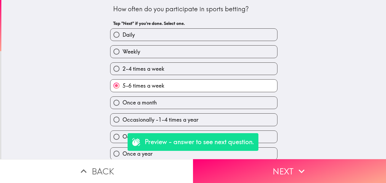
click at [158, 71] on span "2-4 times a week" at bounding box center [144, 69] width 42 height 8
click at [123, 71] on input "2-4 times a week" at bounding box center [116, 69] width 12 height 12
radio input "true"
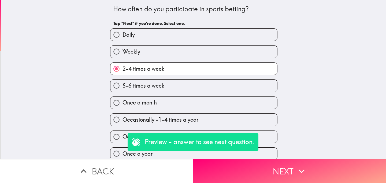
click at [175, 89] on label "5-6 times a week" at bounding box center [193, 86] width 167 height 12
click at [123, 89] on input "5-6 times a week" at bounding box center [116, 86] width 12 height 12
radio input "true"
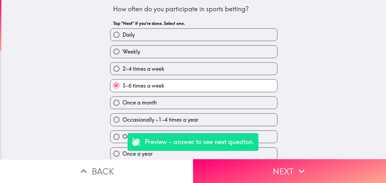
scroll to position [20, 0]
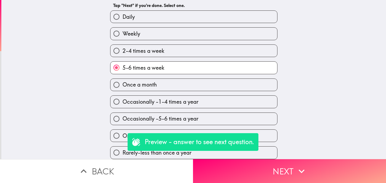
click at [166, 86] on label "Once a month" at bounding box center [193, 85] width 167 height 12
click at [123, 86] on input "Once a month" at bounding box center [116, 85] width 12 height 12
radio input "true"
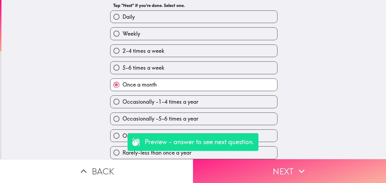
click at [257, 176] on button "Next" at bounding box center [289, 171] width 193 height 24
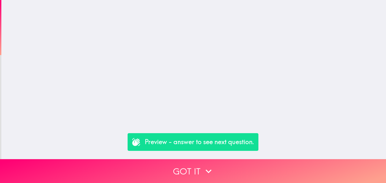
scroll to position [0, 0]
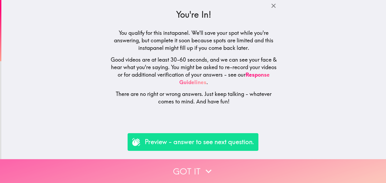
click at [176, 166] on button "Got it" at bounding box center [193, 171] width 386 height 24
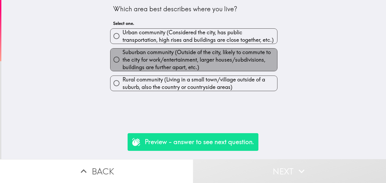
click at [212, 63] on span "Suburban community (Outside of the city, likely to commute to the city for work…" at bounding box center [200, 60] width 155 height 23
click at [123, 63] on input "Suburban community (Outside of the city, likely to commute to the city for work…" at bounding box center [116, 60] width 12 height 12
radio input "true"
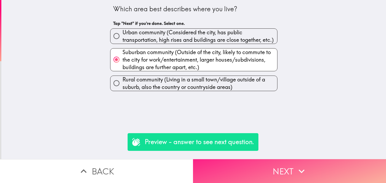
click at [266, 175] on button "Next" at bounding box center [289, 171] width 193 height 24
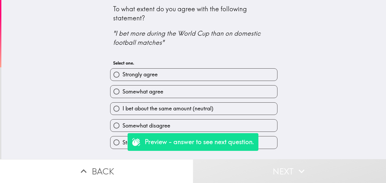
click at [177, 126] on label "Somewhat disagree" at bounding box center [193, 126] width 167 height 12
click at [123, 126] on input "Somewhat disagree" at bounding box center [116, 126] width 12 height 12
radio input "true"
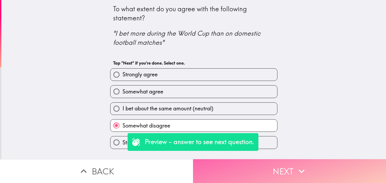
click at [241, 172] on button "Next" at bounding box center [289, 171] width 193 height 24
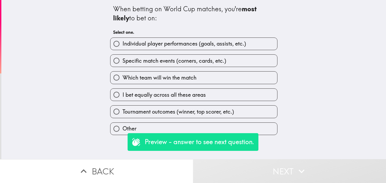
click at [187, 110] on span "Tournament outcomes (winner, top scorer, etc.)" at bounding box center [179, 112] width 112 height 8
click at [123, 110] on input "Tournament outcomes (winner, top scorer, etc.)" at bounding box center [116, 112] width 12 height 12
radio input "true"
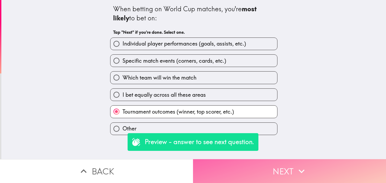
click at [244, 172] on button "Next" at bounding box center [289, 171] width 193 height 24
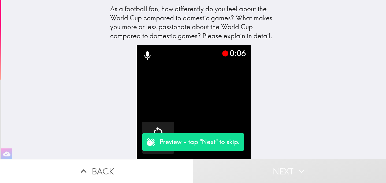
click at [261, 176] on button "Next" at bounding box center [289, 171] width 193 height 24
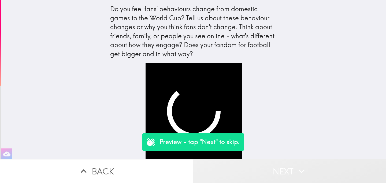
click at [258, 173] on button "Next" at bounding box center [289, 171] width 193 height 24
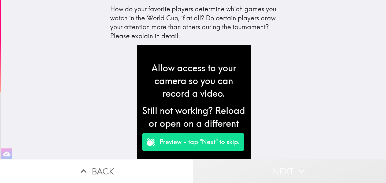
click at [270, 169] on button "Next" at bounding box center [289, 171] width 193 height 24
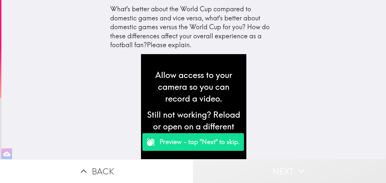
click at [269, 173] on button "Next" at bounding box center [289, 171] width 193 height 24
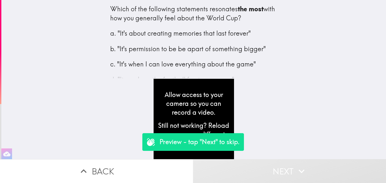
click at [186, 116] on div "Allow access to your camera so you can record a video." at bounding box center [194, 103] width 72 height 27
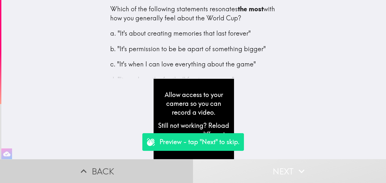
click at [144, 165] on button "Back" at bounding box center [96, 171] width 193 height 24
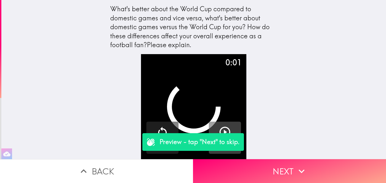
click at [220, 128] on icon "button" at bounding box center [225, 132] width 13 height 13
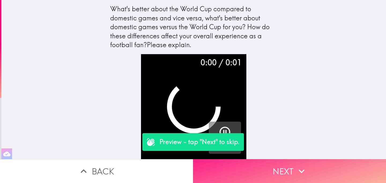
click at [262, 165] on button "Next" at bounding box center [289, 171] width 193 height 24
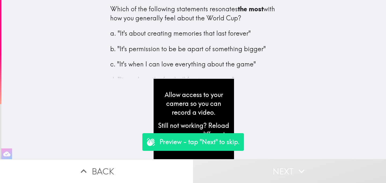
click at [204, 100] on div "Allow access to your camera so you can record a video." at bounding box center [194, 103] width 72 height 27
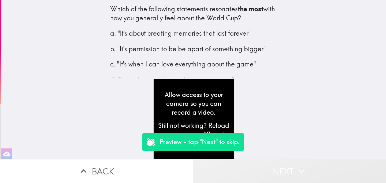
click at [261, 174] on button "Next" at bounding box center [289, 171] width 193 height 24
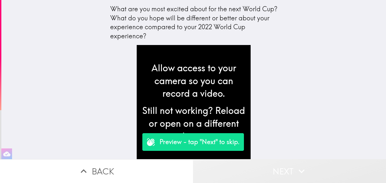
click at [253, 173] on button "Next" at bounding box center [289, 171] width 193 height 24
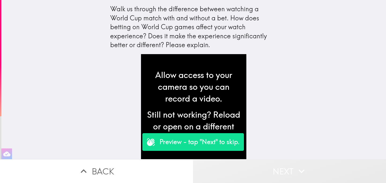
click at [259, 171] on button "Next" at bounding box center [289, 171] width 193 height 24
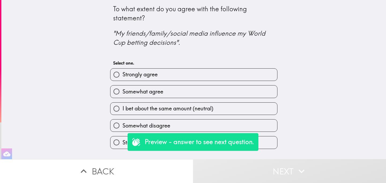
click at [183, 113] on label "I bet about the same amount (neutral)" at bounding box center [193, 109] width 167 height 12
click at [123, 113] on input "I bet about the same amount (neutral)" at bounding box center [116, 109] width 12 height 12
radio input "true"
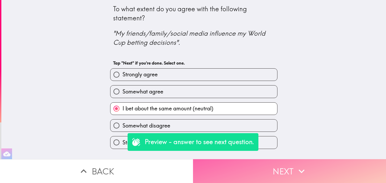
click at [253, 173] on button "Next" at bounding box center [289, 171] width 193 height 24
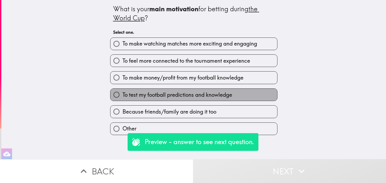
click at [174, 90] on label "To test my football predictions and knowledge" at bounding box center [193, 95] width 167 height 12
click at [123, 90] on input "To test my football predictions and knowledge" at bounding box center [116, 95] width 12 height 12
radio input "true"
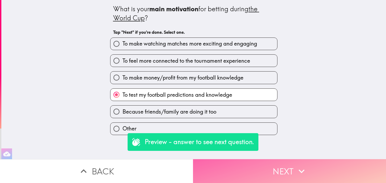
click at [256, 170] on button "Next" at bounding box center [289, 171] width 193 height 24
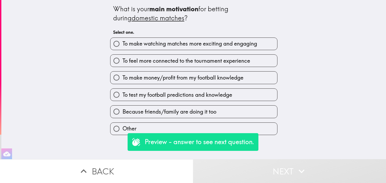
click at [175, 83] on label "To make money/profit from my football knowledge" at bounding box center [193, 78] width 167 height 12
click at [123, 83] on input "To make money/profit from my football knowledge" at bounding box center [116, 78] width 12 height 12
radio input "true"
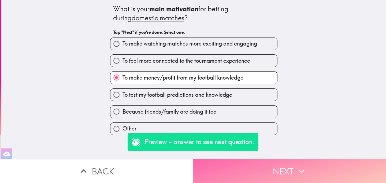
click at [250, 173] on button "Next" at bounding box center [289, 171] width 193 height 24
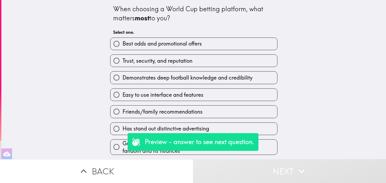
scroll to position [15, 0]
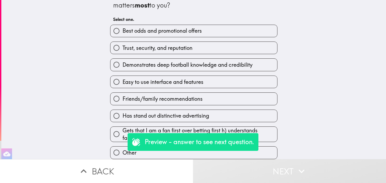
click at [197, 102] on span "Friends/family recommendations" at bounding box center [163, 99] width 80 height 8
click at [123, 102] on input "Friends/family recommendations" at bounding box center [116, 99] width 12 height 12
radio input "true"
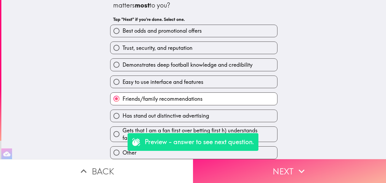
click at [250, 168] on button "Next" at bounding box center [289, 171] width 193 height 24
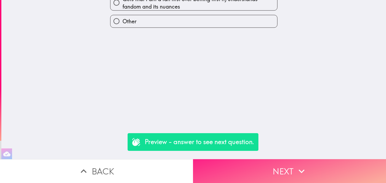
scroll to position [0, 0]
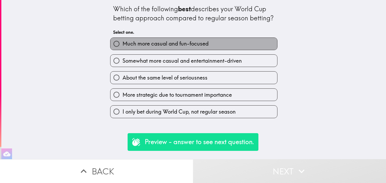
click at [190, 48] on label "Much more casual and fun-focused" at bounding box center [193, 44] width 167 height 12
click at [123, 48] on input "Much more casual and fun-focused" at bounding box center [116, 44] width 12 height 12
radio input "true"
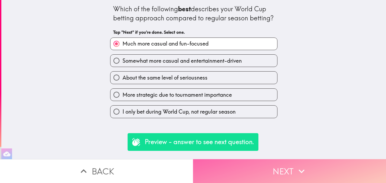
click at [230, 167] on button "Next" at bounding box center [289, 171] width 193 height 24
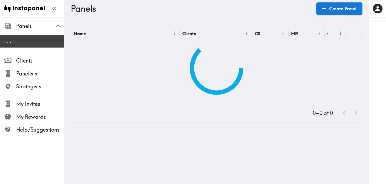
click at [39, 41] on span ". . ." at bounding box center [34, 41] width 60 height 8
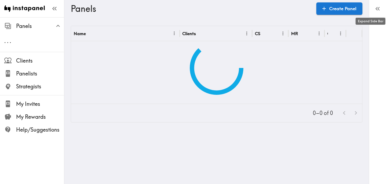
click at [380, 11] on icon "button" at bounding box center [377, 8] width 7 height 7
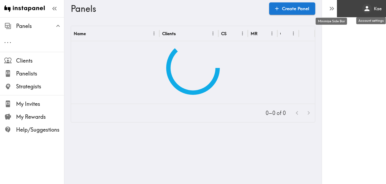
click at [376, 10] on h6 "Kae" at bounding box center [378, 9] width 8 height 6
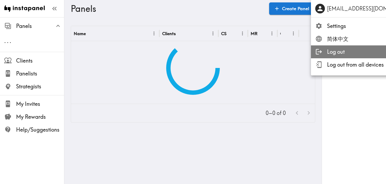
click at [356, 49] on span "Log out" at bounding box center [375, 52] width 96 height 8
